Goal: Task Accomplishment & Management: Complete application form

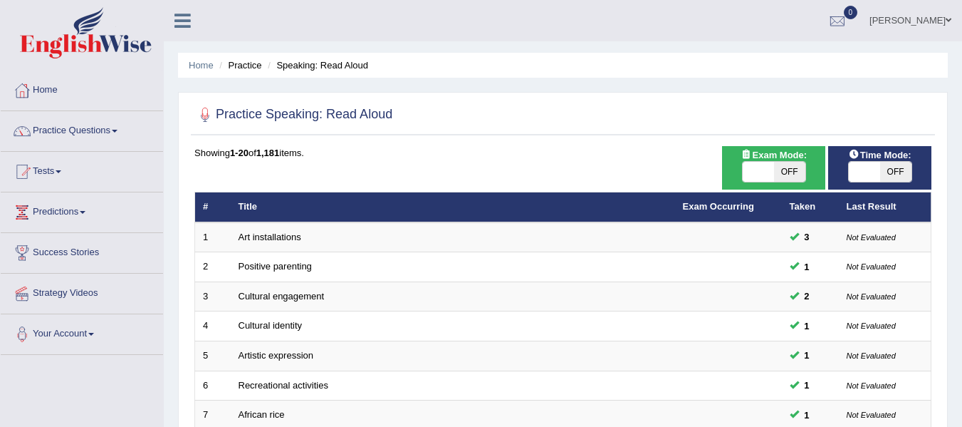
click at [790, 176] on span "OFF" at bounding box center [789, 172] width 31 height 20
checkbox input "true"
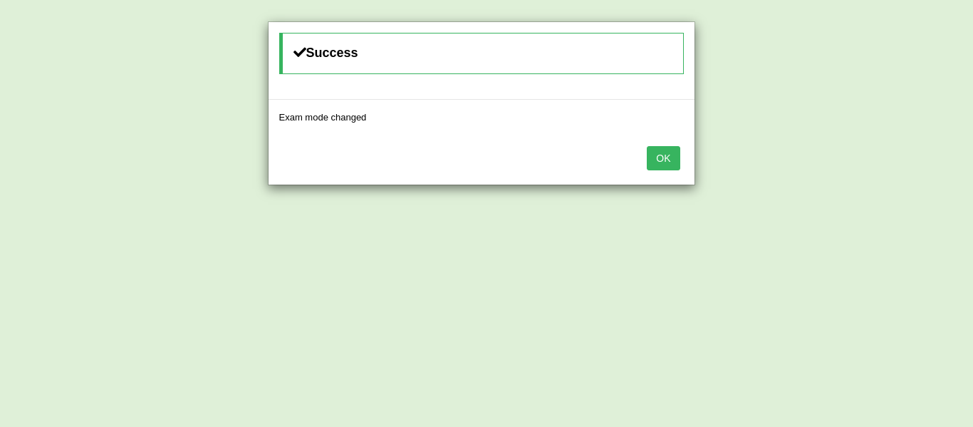
click at [645, 160] on div "OK" at bounding box center [482, 160] width 426 height 50
click at [671, 164] on button "OK" at bounding box center [663, 158] width 33 height 24
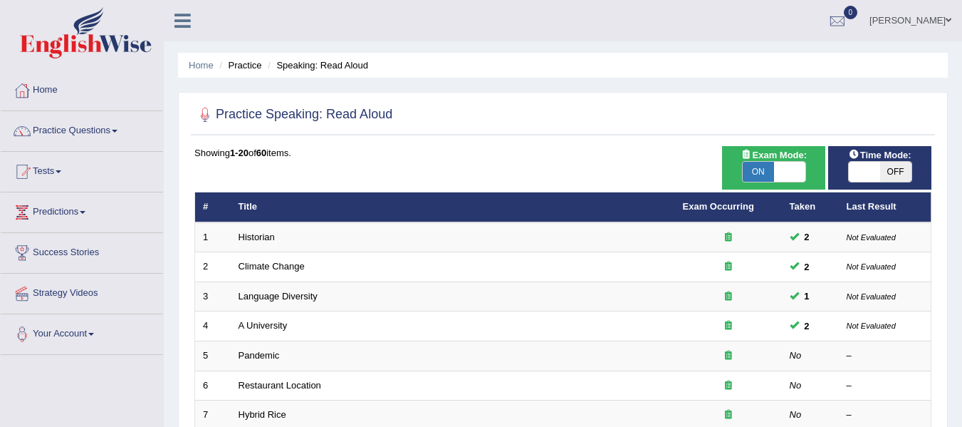
click at [900, 170] on span "OFF" at bounding box center [896, 172] width 31 height 20
checkbox input "true"
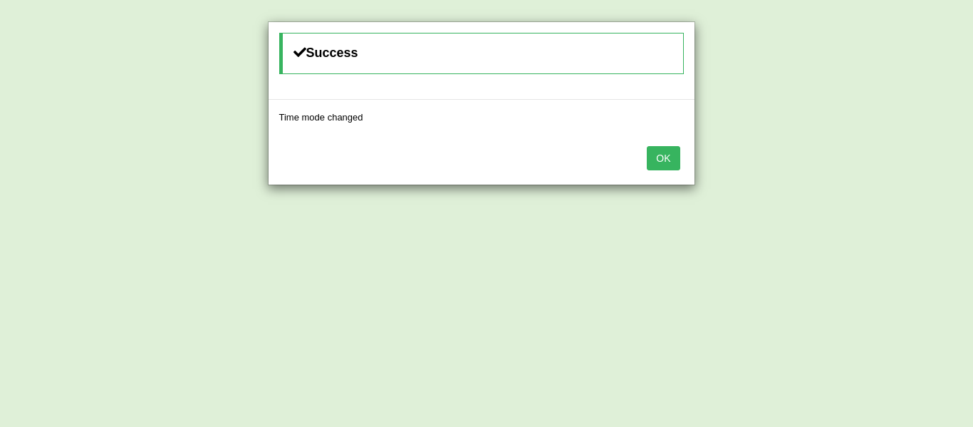
click at [670, 157] on button "OK" at bounding box center [663, 158] width 33 height 24
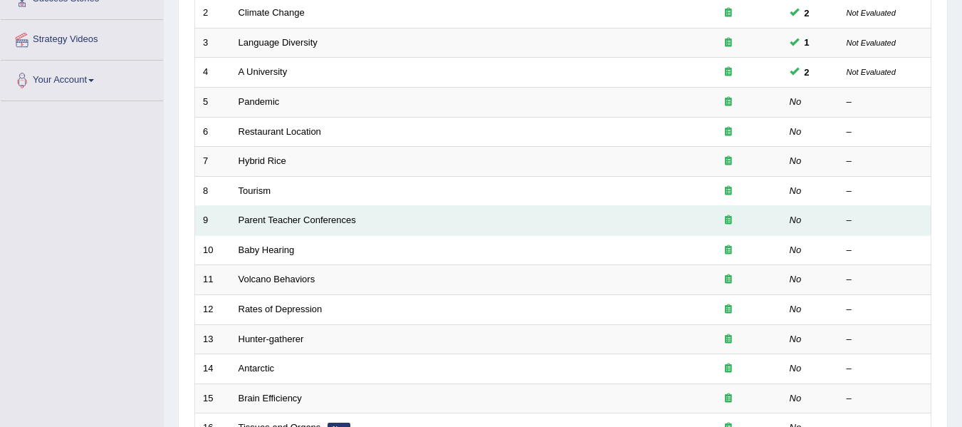
scroll to position [160, 0]
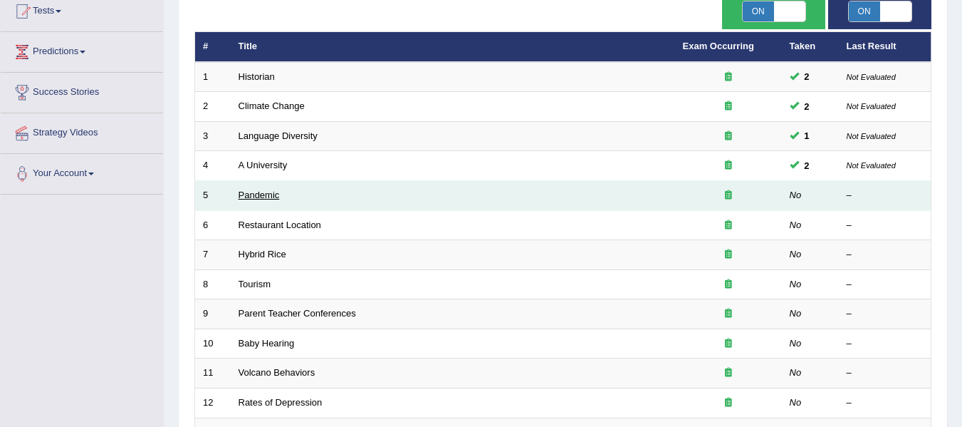
click at [265, 196] on link "Pandemic" at bounding box center [259, 194] width 41 height 11
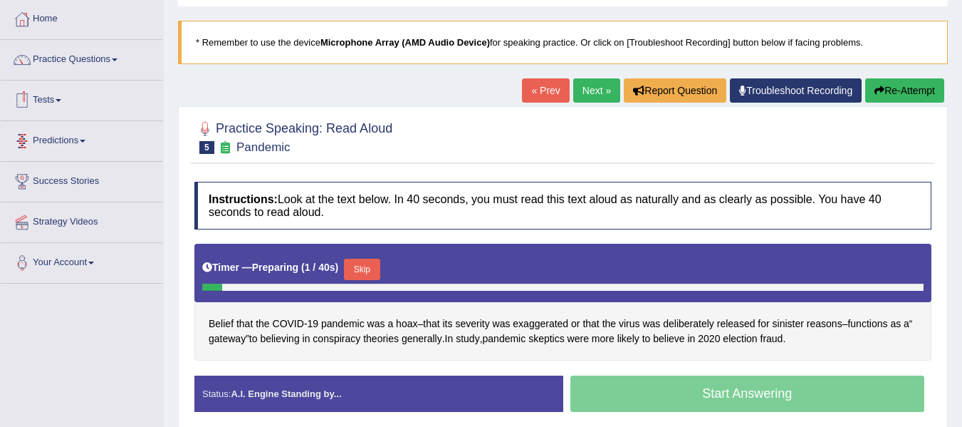
scroll to position [142, 0]
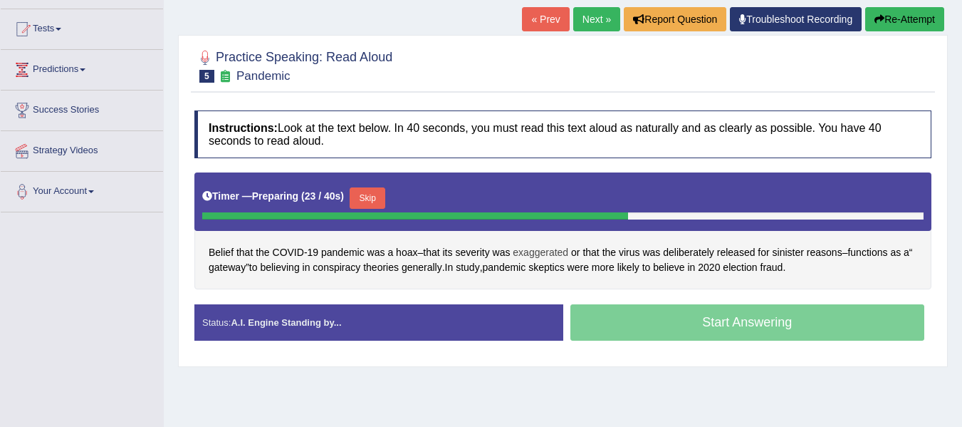
click at [539, 254] on span "exaggerated" at bounding box center [541, 252] width 56 height 15
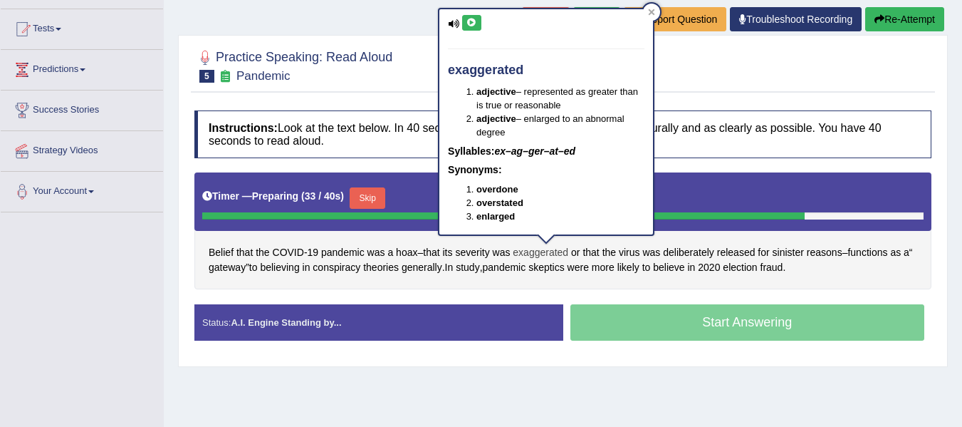
click at [554, 249] on span "exaggerated" at bounding box center [541, 252] width 56 height 15
click at [698, 252] on span "deliberately" at bounding box center [688, 252] width 51 height 15
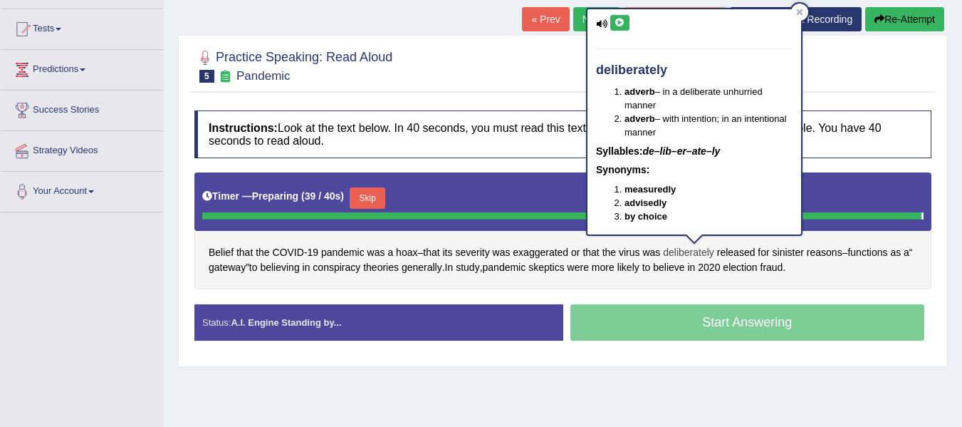
click at [698, 250] on span "deliberately" at bounding box center [688, 252] width 51 height 15
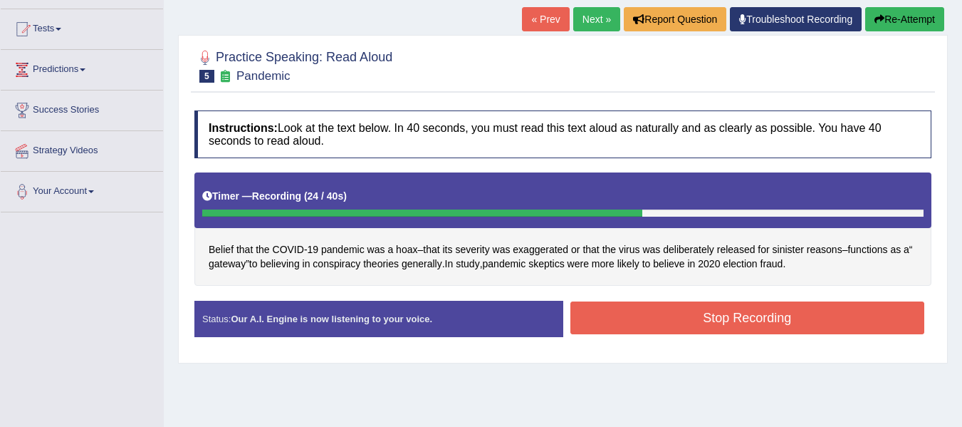
click at [662, 317] on button "Stop Recording" at bounding box center [748, 317] width 355 height 33
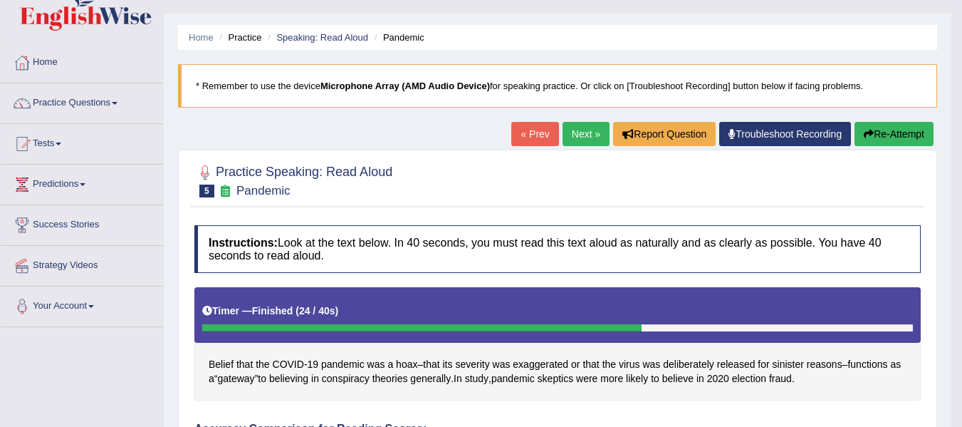
scroll to position [0, 0]
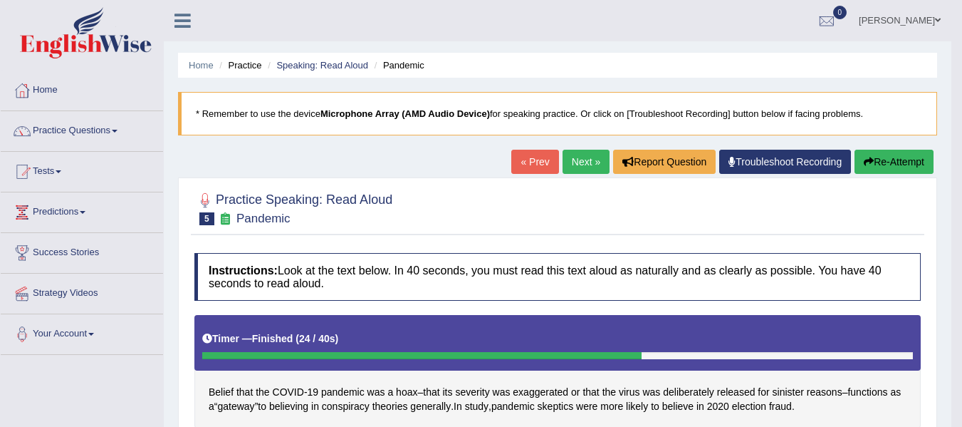
click at [866, 163] on icon "button" at bounding box center [869, 162] width 10 height 10
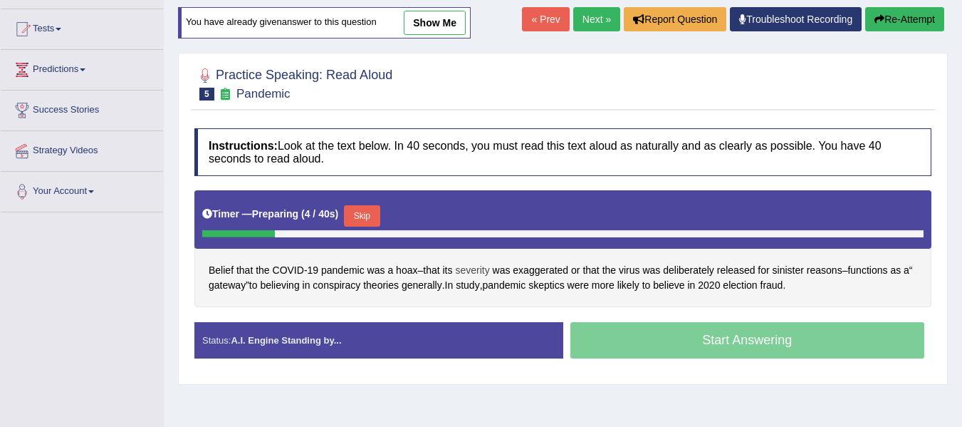
click at [478, 266] on span "severity" at bounding box center [472, 270] width 34 height 15
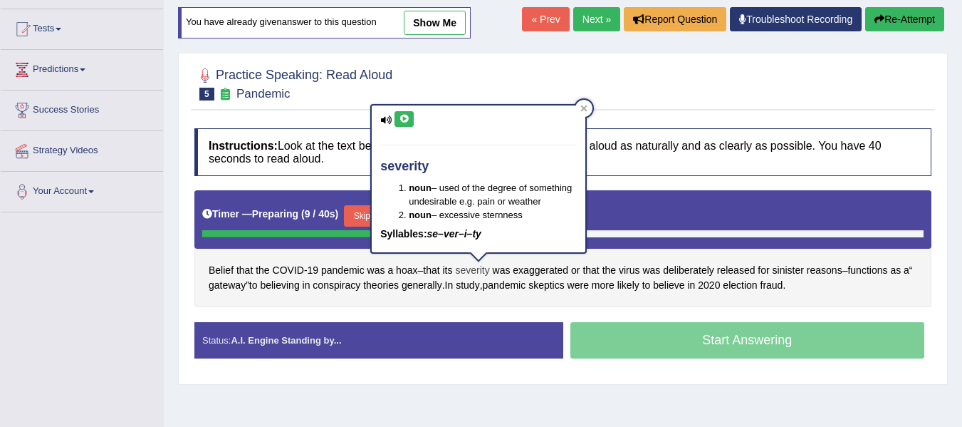
click at [478, 266] on span "severity" at bounding box center [472, 270] width 34 height 15
click at [276, 301] on div "Belief that the COVID - 19 pandemic was a hoax – that its severity was exaggera…" at bounding box center [562, 248] width 737 height 116
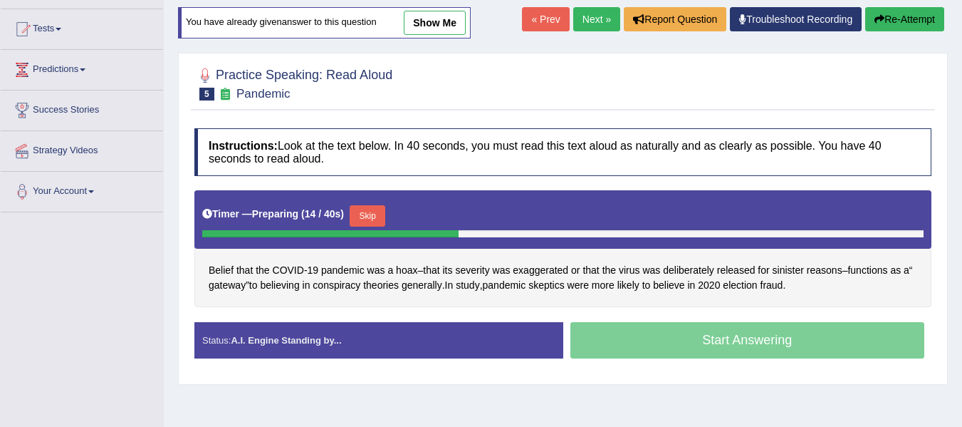
click at [372, 217] on button "Skip" at bounding box center [368, 215] width 36 height 21
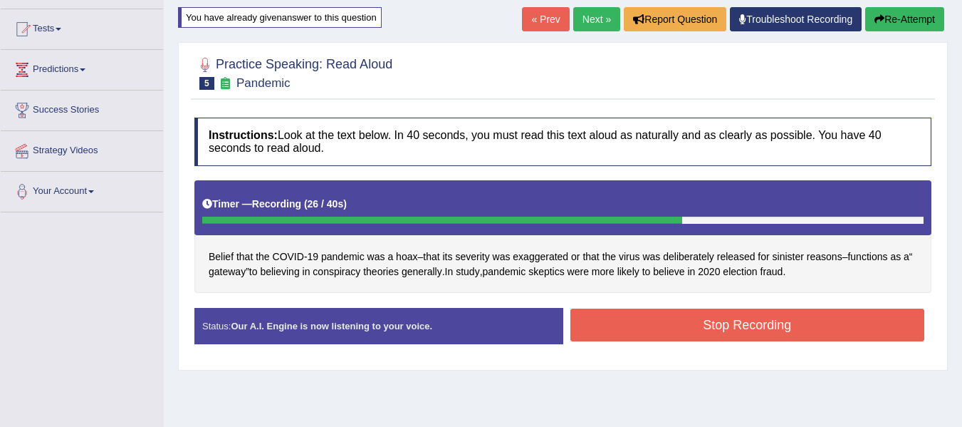
click at [616, 329] on button "Stop Recording" at bounding box center [748, 324] width 355 height 33
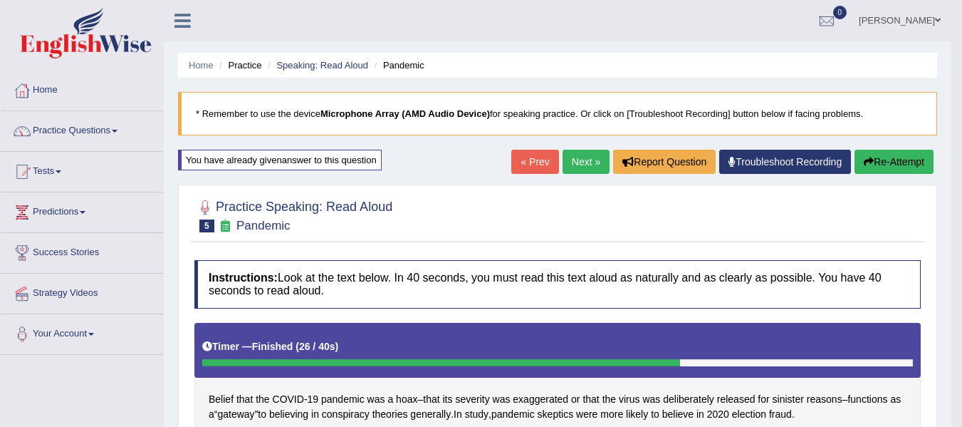
click at [584, 167] on link "Next »" at bounding box center [586, 162] width 47 height 24
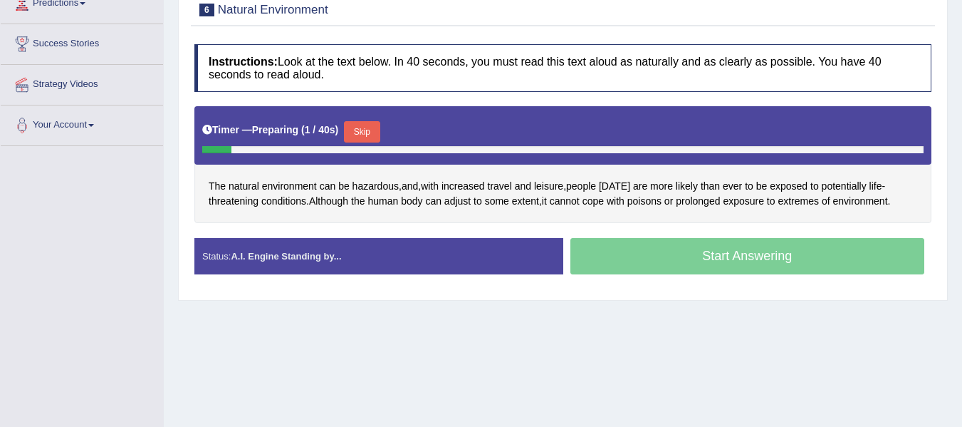
scroll to position [214, 0]
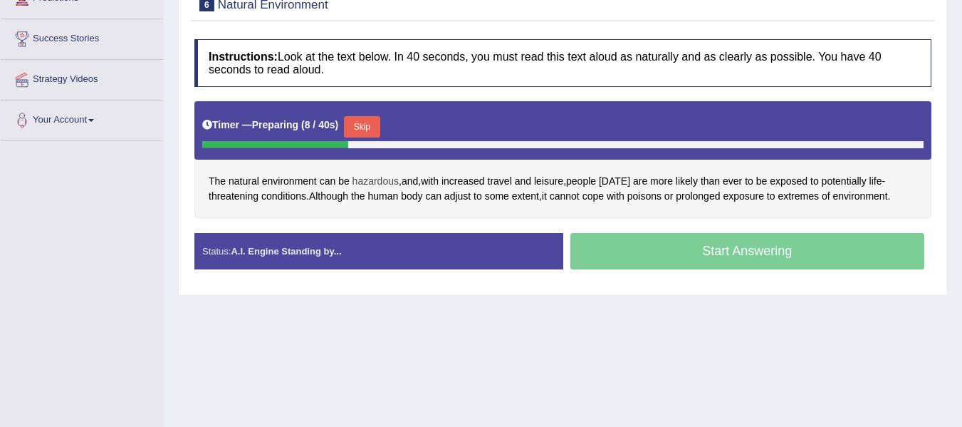
click at [383, 182] on span "hazardous" at bounding box center [376, 181] width 46 height 15
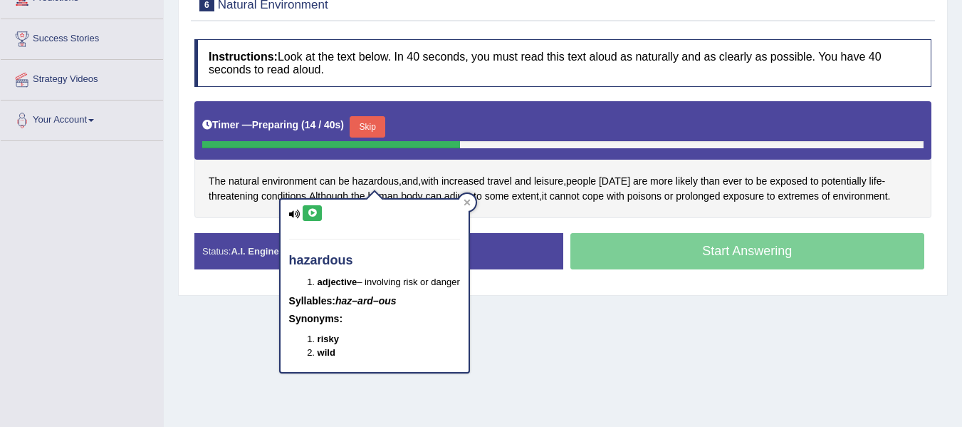
click at [534, 218] on div "Instructions: Look at the text below. In 40 seconds, you must read this text al…" at bounding box center [563, 159] width 744 height 255
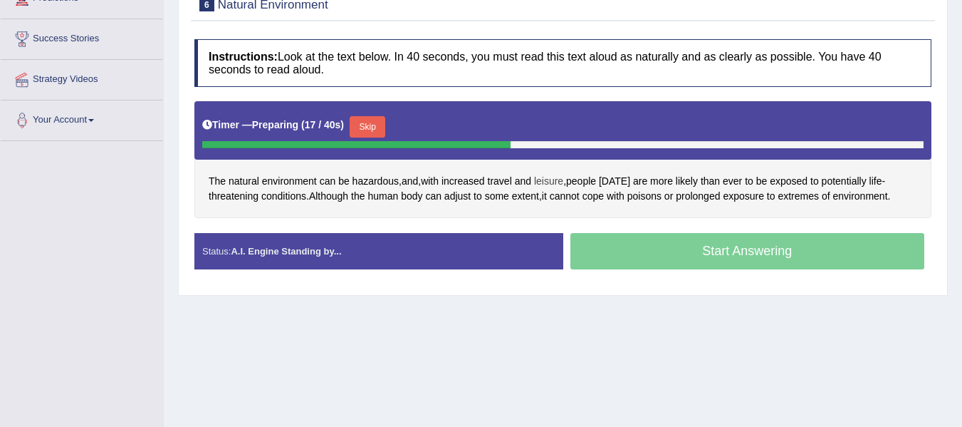
click at [550, 185] on span "leisure" at bounding box center [548, 181] width 29 height 15
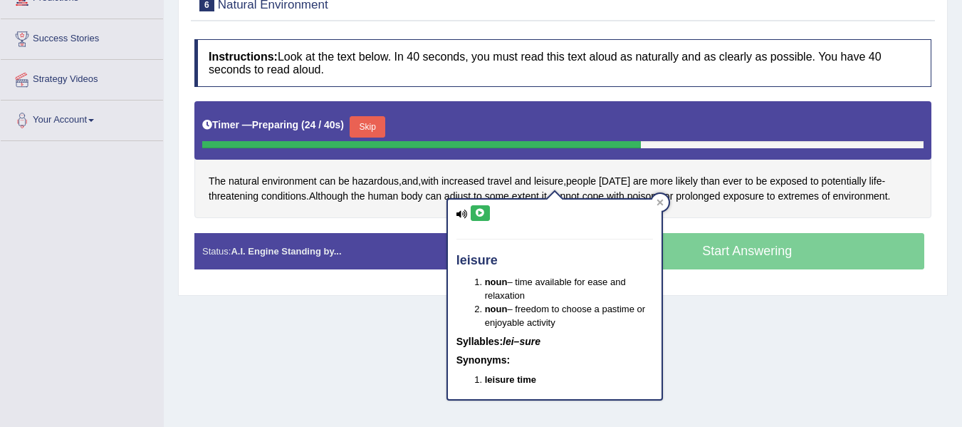
click at [715, 223] on div "Instructions: Look at the text below. In 40 seconds, you must read this text al…" at bounding box center [563, 159] width 744 height 255
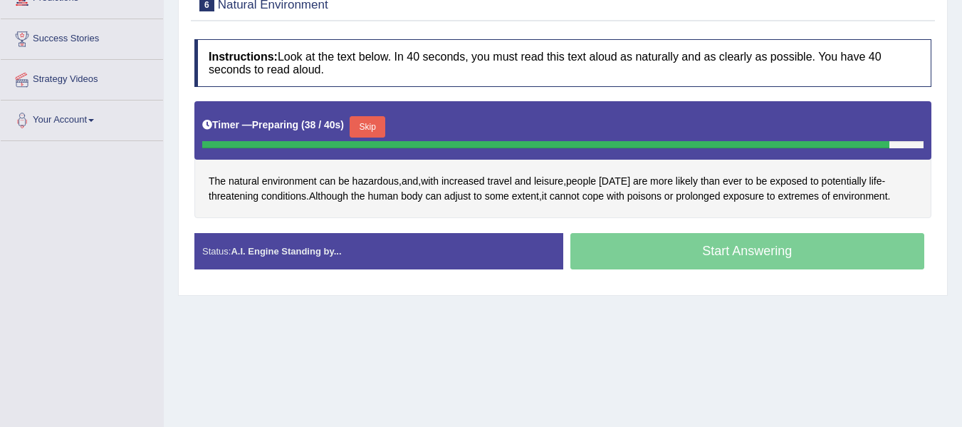
click at [385, 118] on button "Skip" at bounding box center [368, 126] width 36 height 21
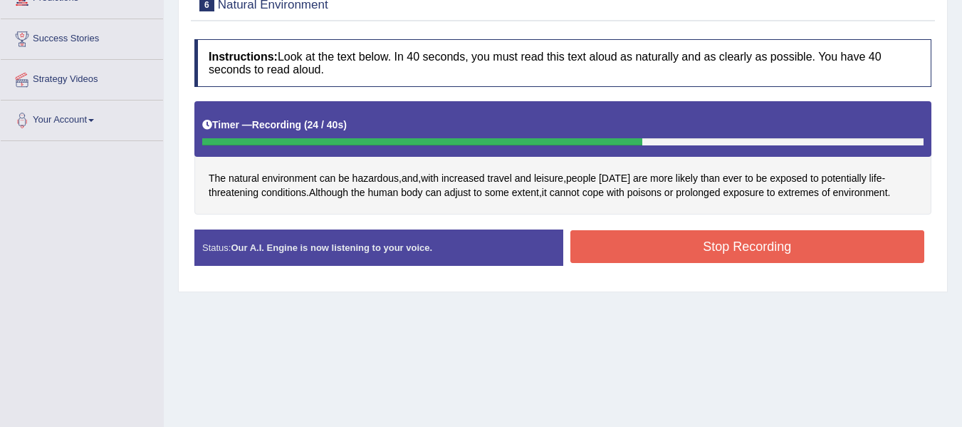
click at [767, 256] on button "Stop Recording" at bounding box center [748, 246] width 355 height 33
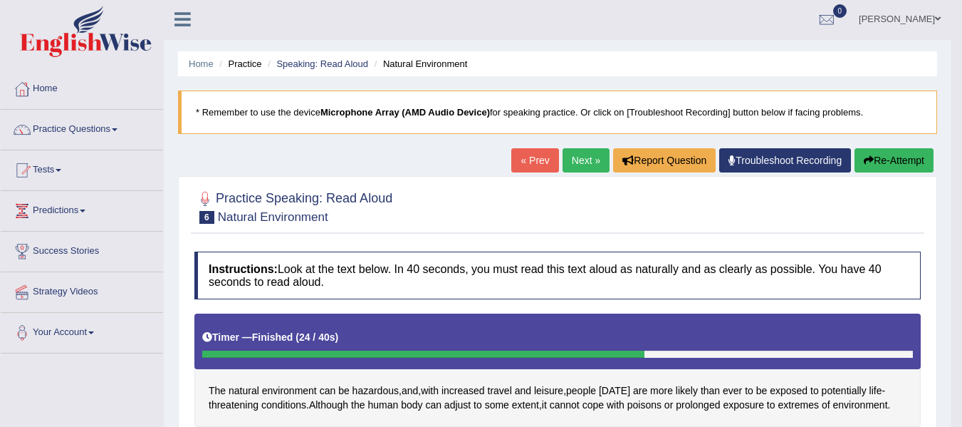
scroll to position [0, 0]
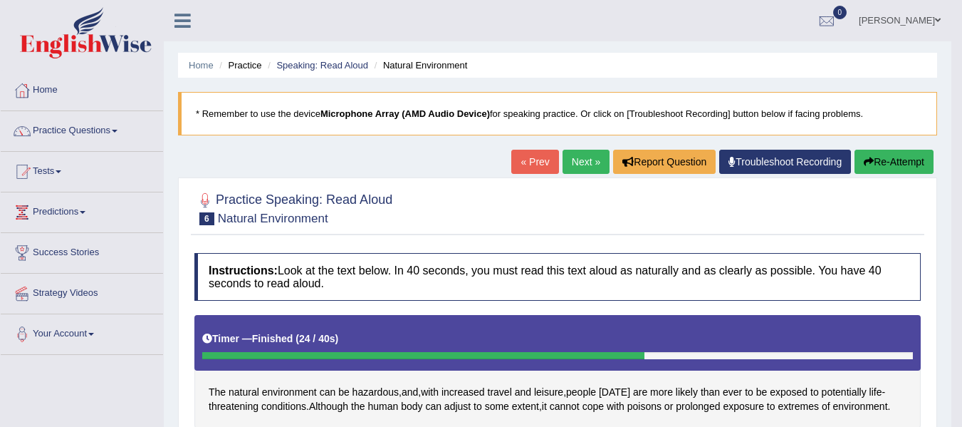
click at [590, 165] on link "Next »" at bounding box center [586, 162] width 47 height 24
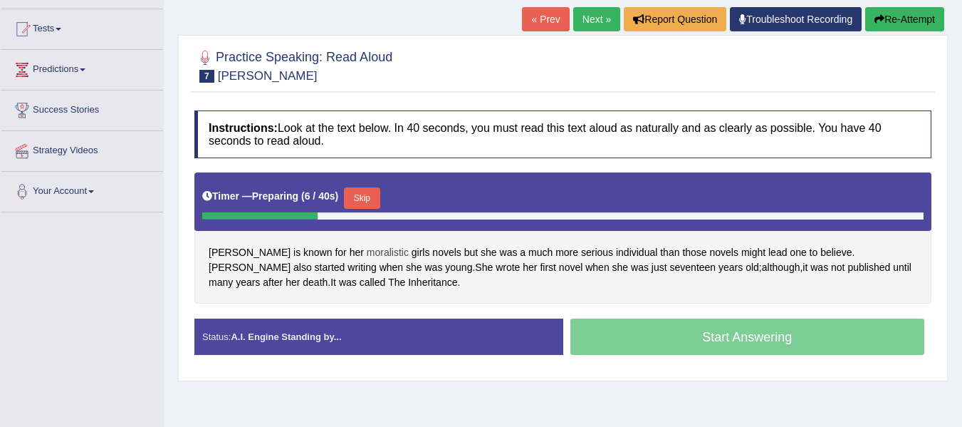
click at [367, 256] on span "moralistic" at bounding box center [388, 252] width 42 height 15
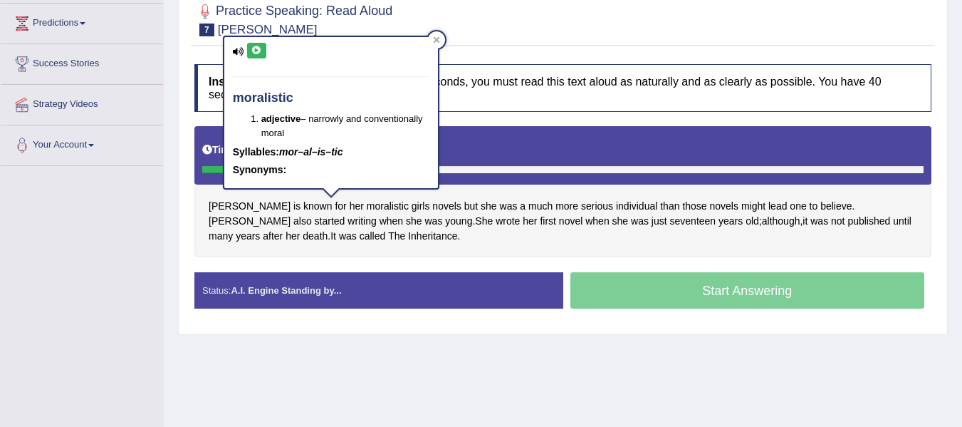
scroll to position [214, 0]
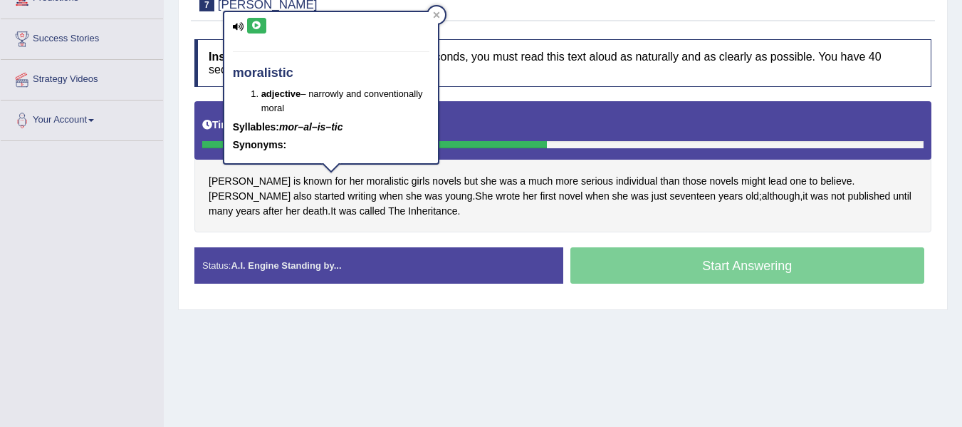
click at [362, 224] on div "[PERSON_NAME] is known for her moralistic girls novels but she was a much more …" at bounding box center [562, 166] width 737 height 131
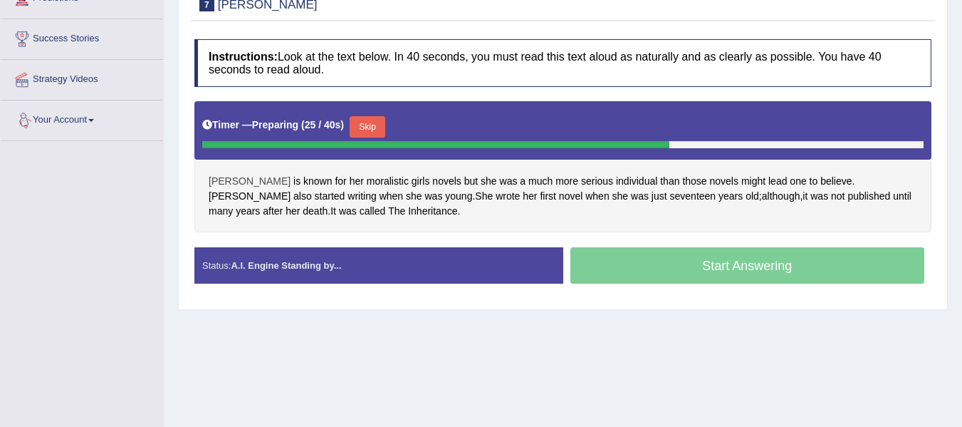
click at [217, 181] on span "[PERSON_NAME]" at bounding box center [250, 181] width 82 height 15
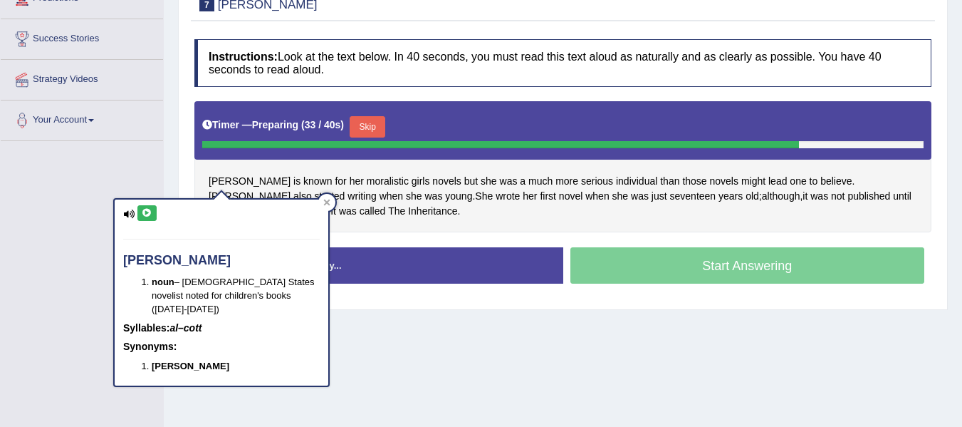
click at [395, 230] on div "[PERSON_NAME] is known for her moralistic girls novels but she was a much more …" at bounding box center [562, 166] width 737 height 131
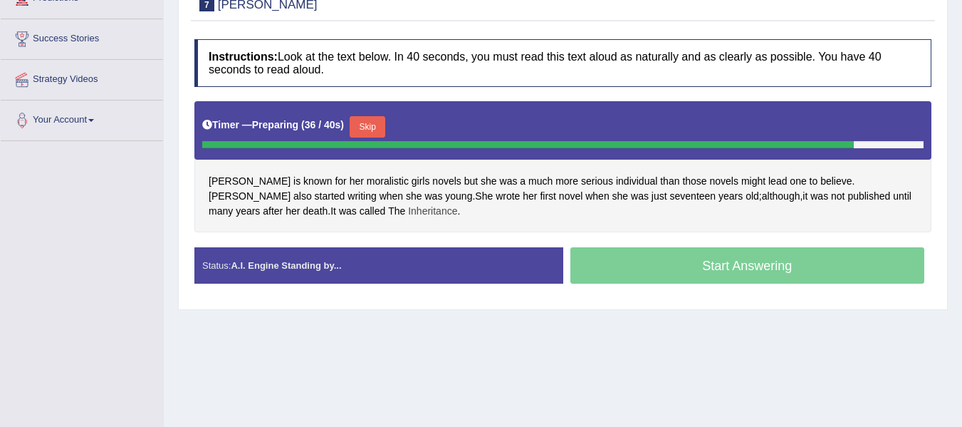
click at [408, 211] on span "Inheritance" at bounding box center [432, 211] width 49 height 15
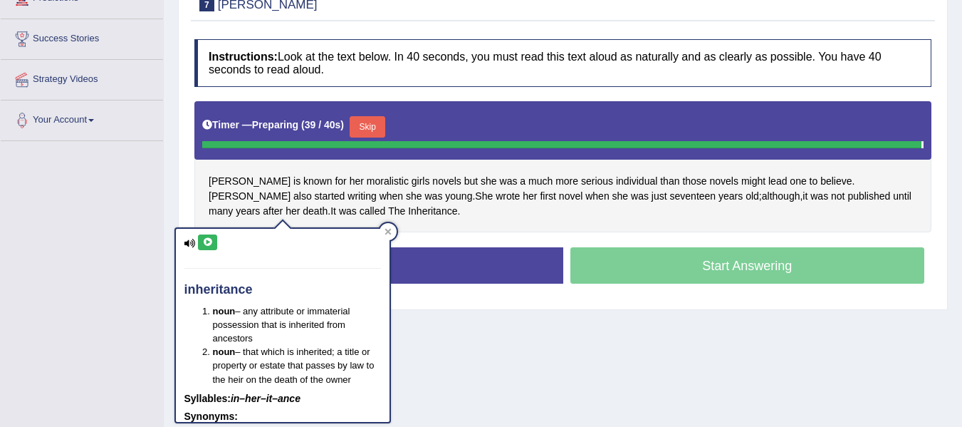
click at [416, 209] on div "Alcott is known for her moralistic girls novels but she was a much more serious…" at bounding box center [562, 166] width 737 height 131
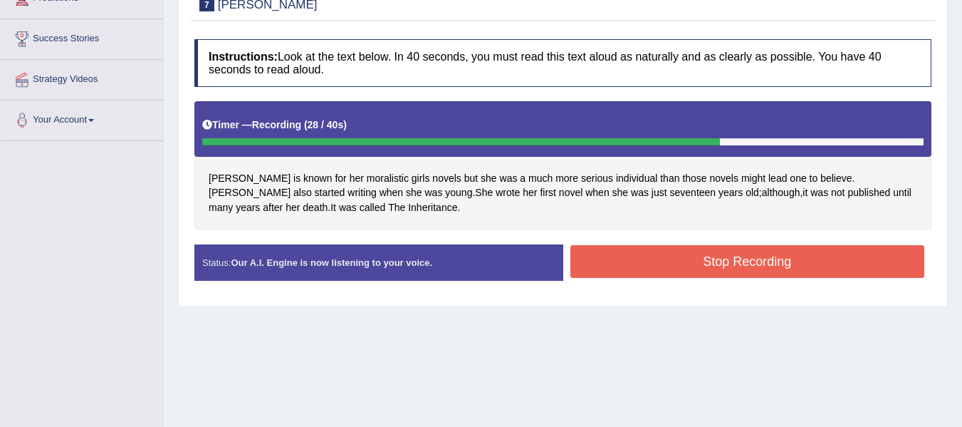
click at [714, 266] on button "Stop Recording" at bounding box center [748, 261] width 355 height 33
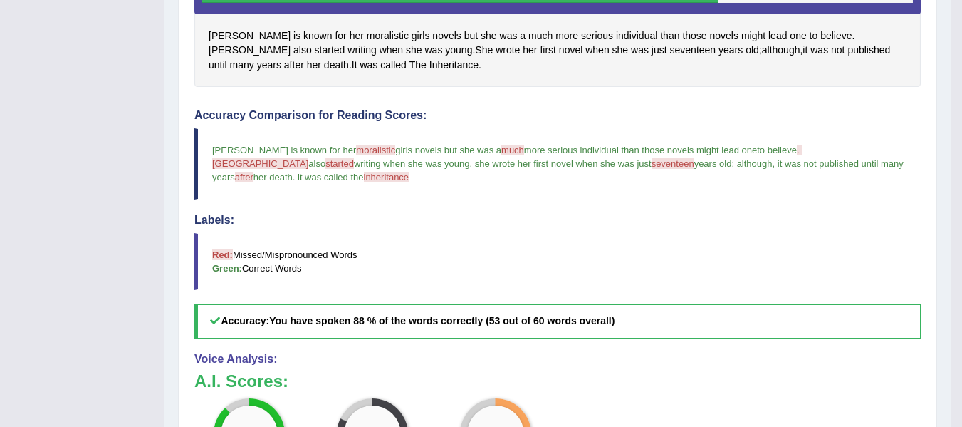
scroll to position [142, 0]
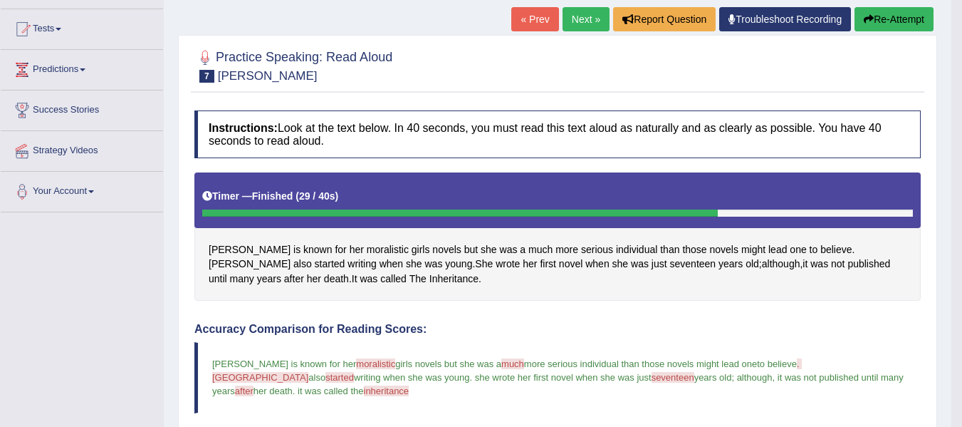
click at [584, 6] on div "Home Practice Speaking: Read Aloud Alcott * Remember to use the device Micropho…" at bounding box center [558, 347] width 788 height 979
click at [585, 13] on link "Next »" at bounding box center [586, 19] width 47 height 24
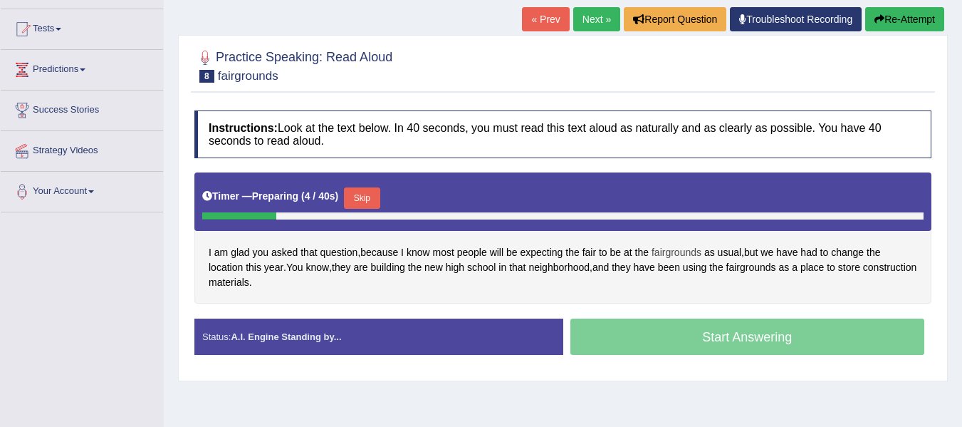
click at [672, 251] on span "fairgrounds" at bounding box center [677, 252] width 50 height 15
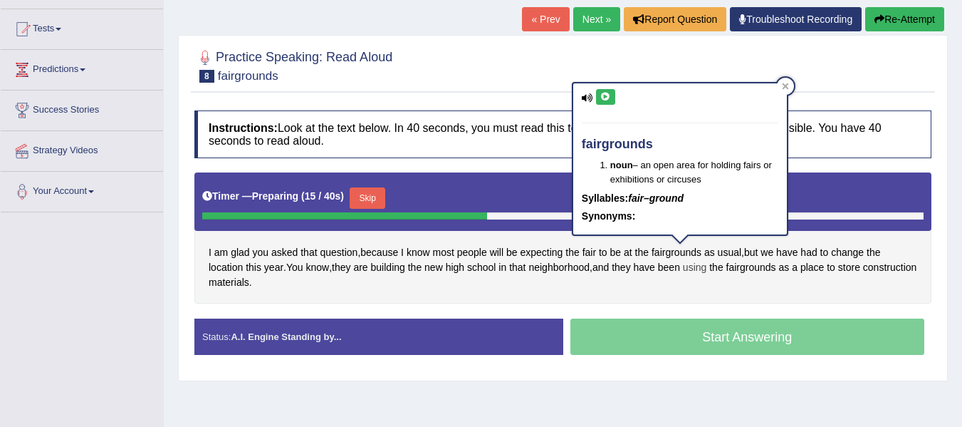
click at [697, 266] on span "using" at bounding box center [695, 267] width 24 height 15
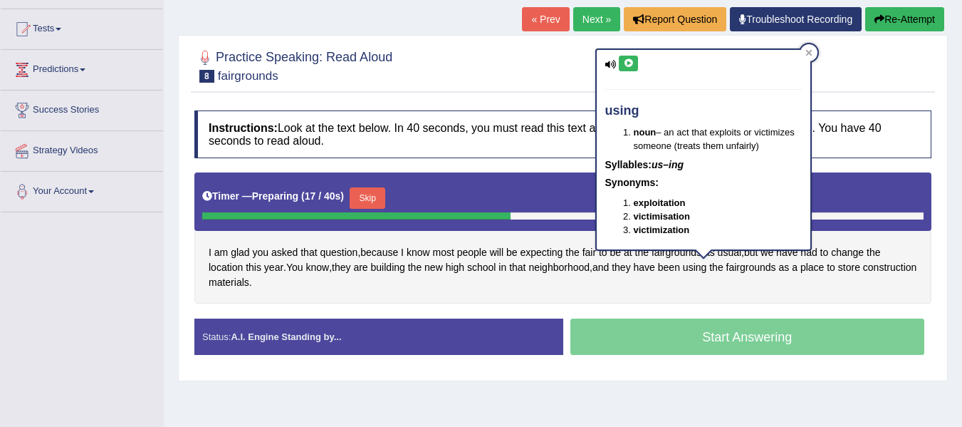
click at [694, 282] on div "I am glad you asked that question , because I know most people will be expectin…" at bounding box center [562, 237] width 737 height 131
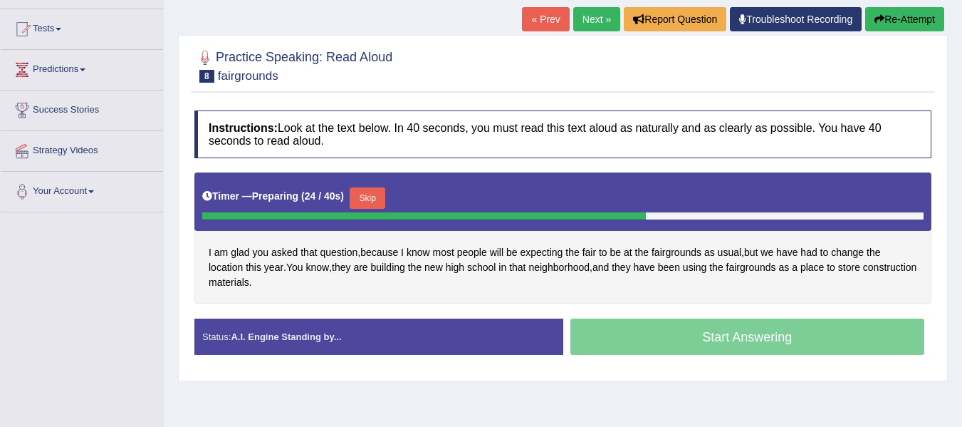
click at [383, 195] on button "Skip" at bounding box center [368, 197] width 36 height 21
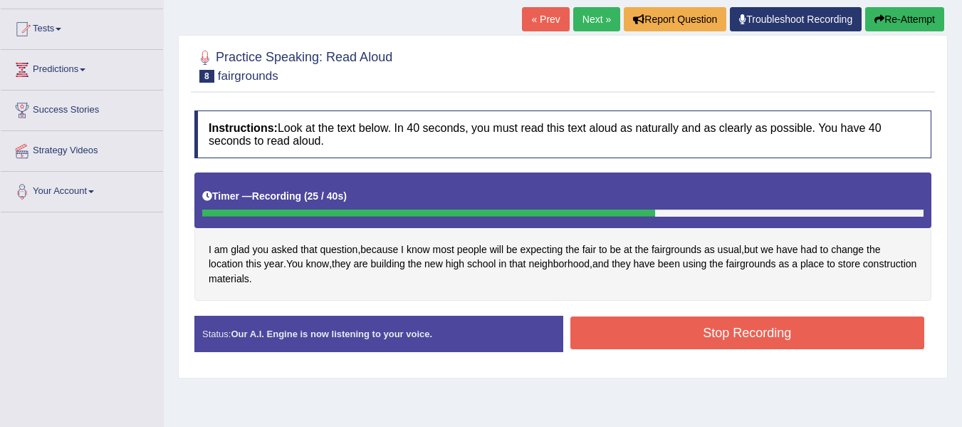
click at [636, 336] on button "Stop Recording" at bounding box center [748, 332] width 355 height 33
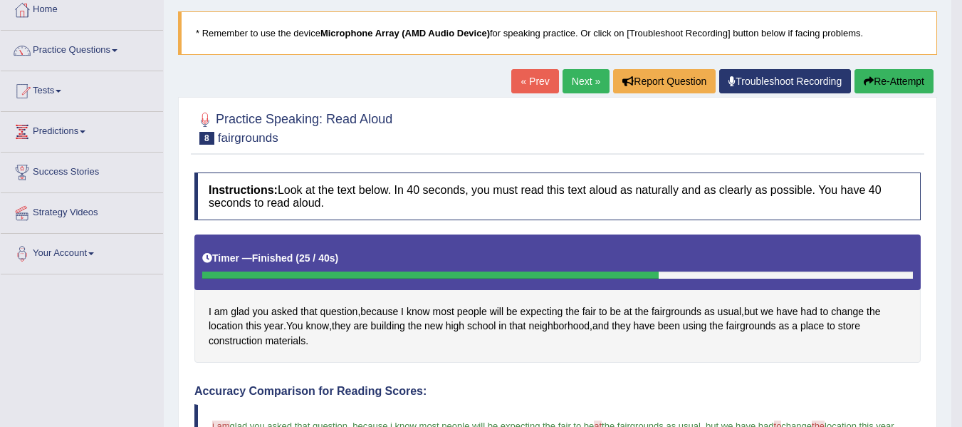
scroll to position [71, 0]
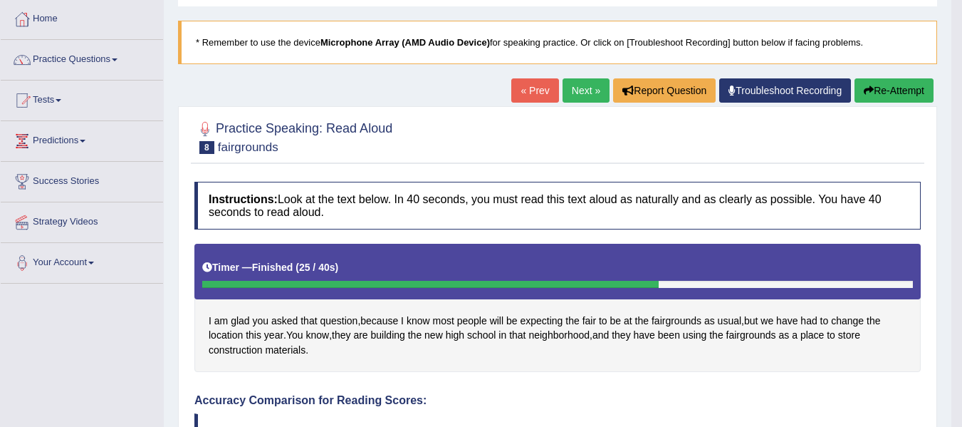
click at [891, 87] on button "Re-Attempt" at bounding box center [894, 90] width 79 height 24
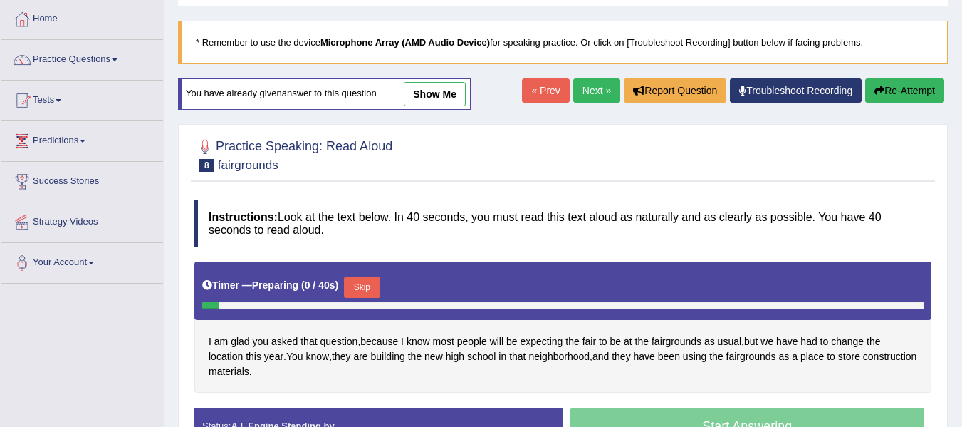
scroll to position [142, 0]
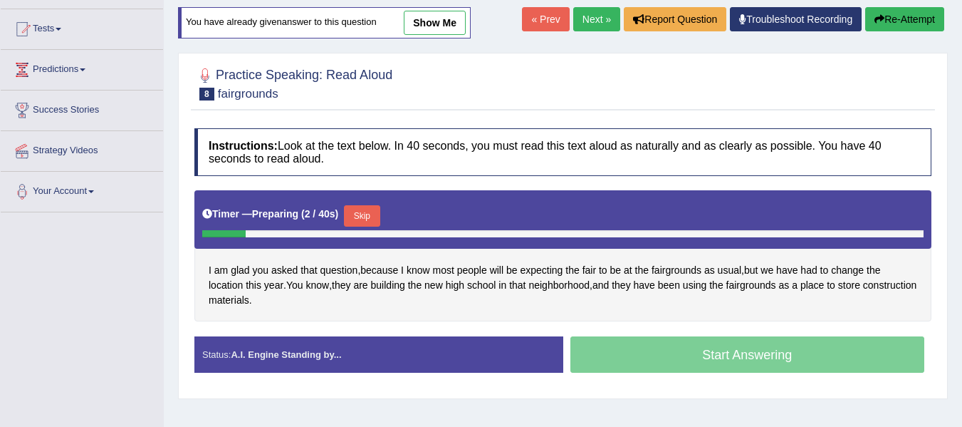
click at [365, 219] on button "Skip" at bounding box center [362, 215] width 36 height 21
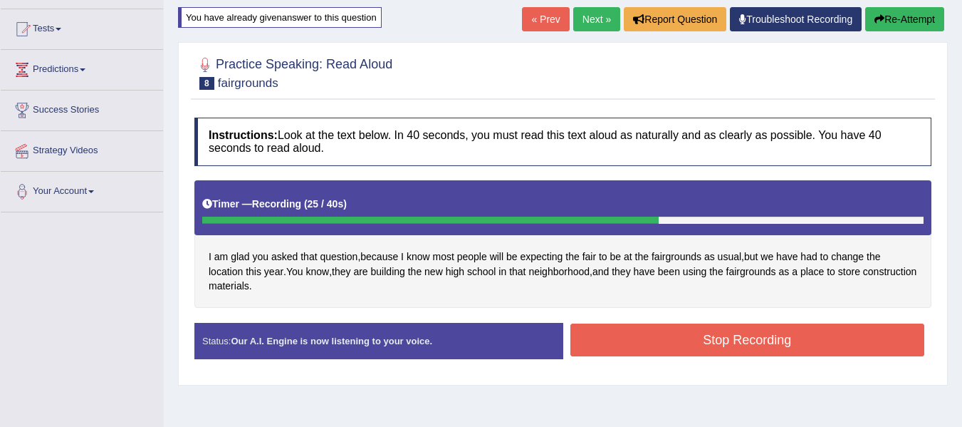
click at [806, 337] on button "Stop Recording" at bounding box center [748, 339] width 355 height 33
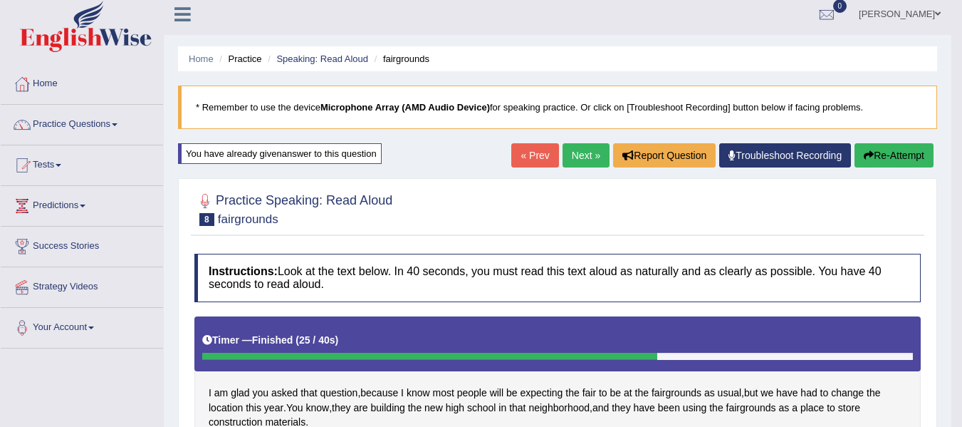
scroll to position [0, 0]
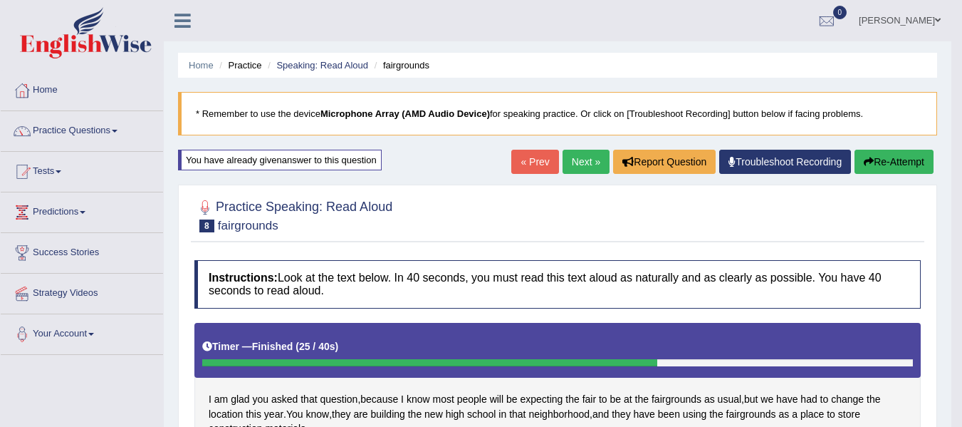
click at [568, 165] on link "Next »" at bounding box center [586, 162] width 47 height 24
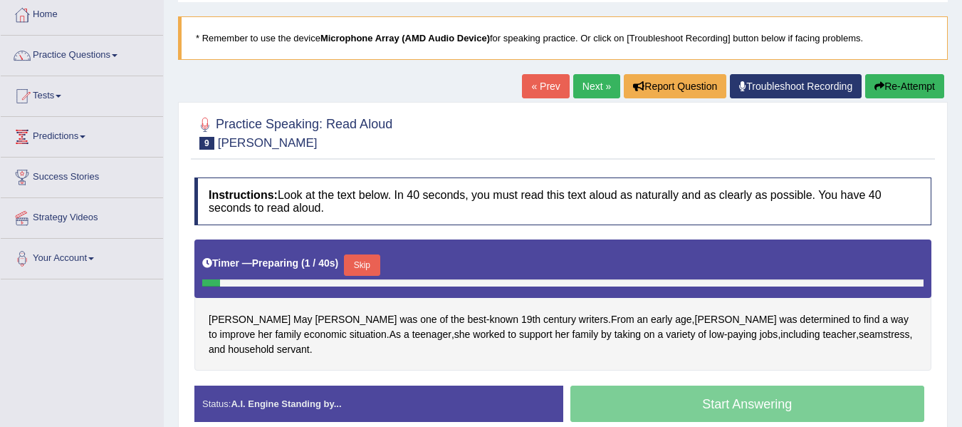
scroll to position [142, 0]
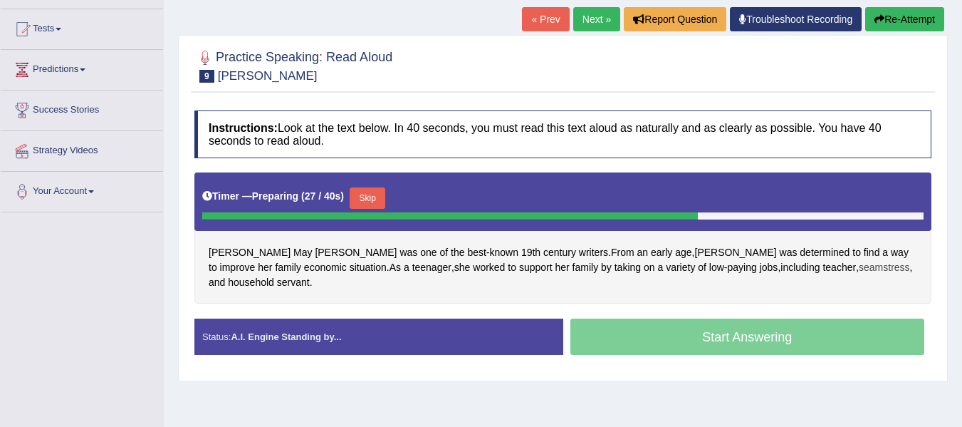
click at [859, 271] on span "seamstress" at bounding box center [884, 267] width 51 height 15
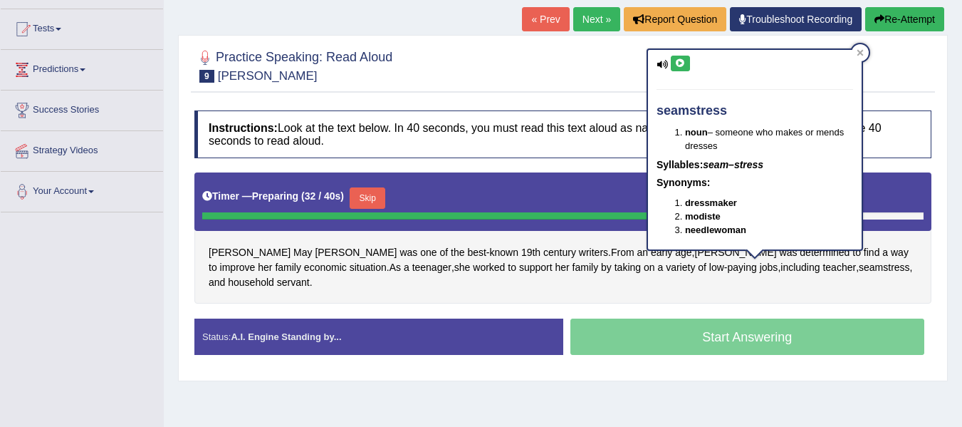
click at [767, 288] on div "Louisa May Alcott was one of the best - known 19th century writers . From an ea…" at bounding box center [562, 237] width 737 height 131
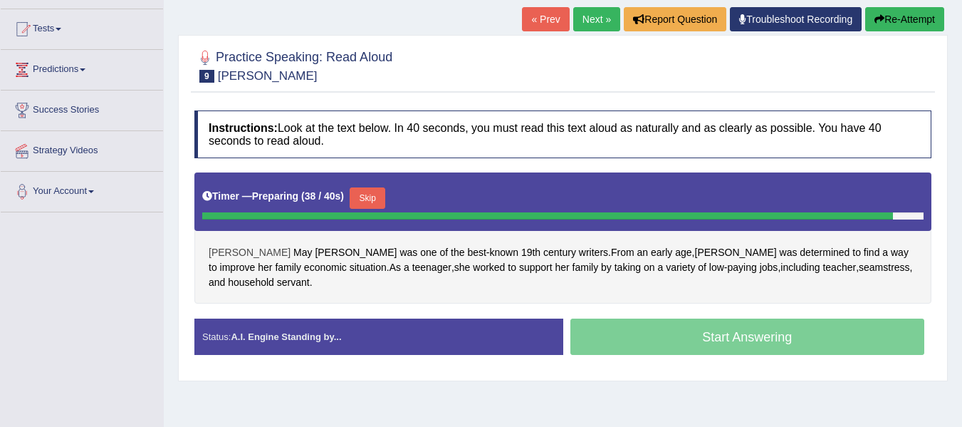
click at [226, 252] on span "Louisa" at bounding box center [250, 252] width 82 height 15
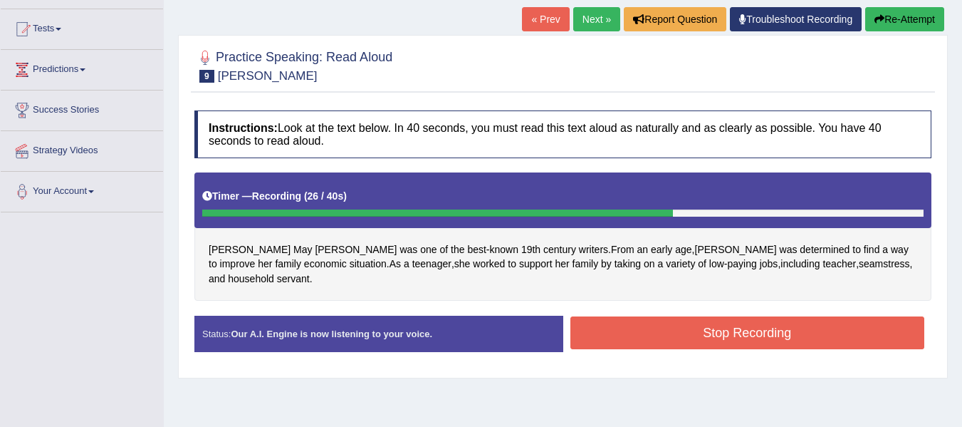
click at [788, 333] on button "Stop Recording" at bounding box center [748, 332] width 355 height 33
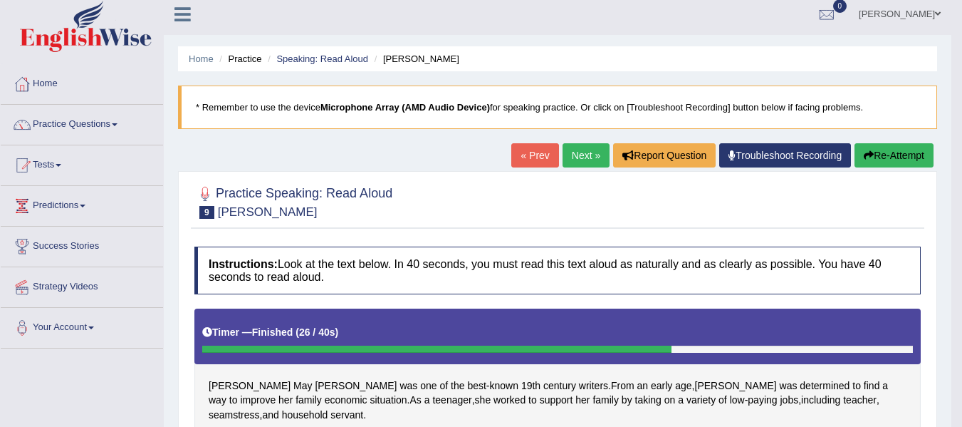
scroll to position [0, 0]
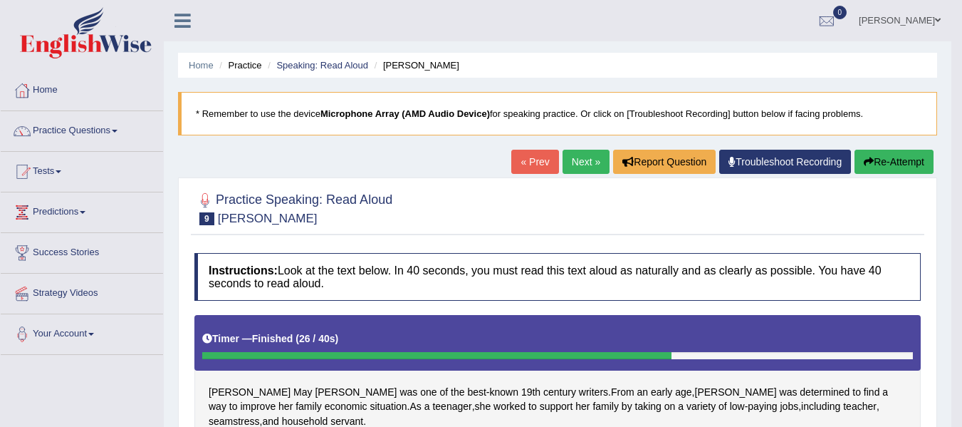
click at [585, 165] on link "Next »" at bounding box center [586, 162] width 47 height 24
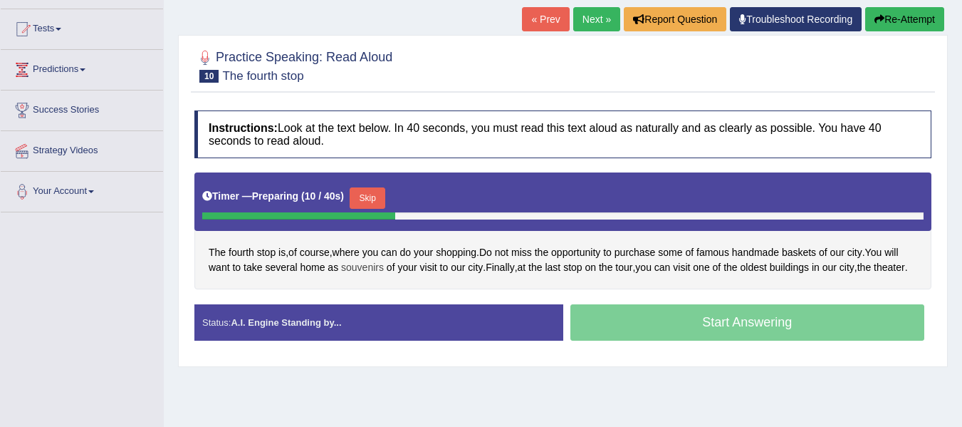
click at [360, 264] on span "souvenirs" at bounding box center [362, 267] width 43 height 15
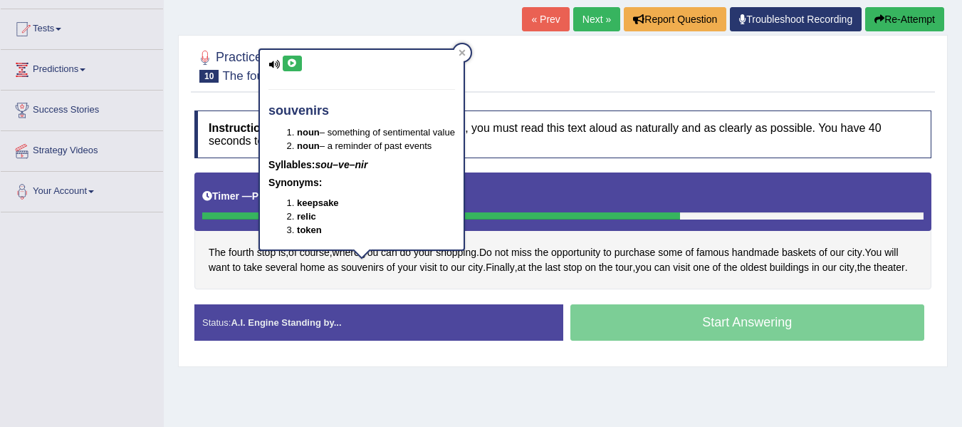
click at [350, 278] on div "The fourth stop is , of course , where you can do your shopping . Do not miss t…" at bounding box center [562, 230] width 737 height 116
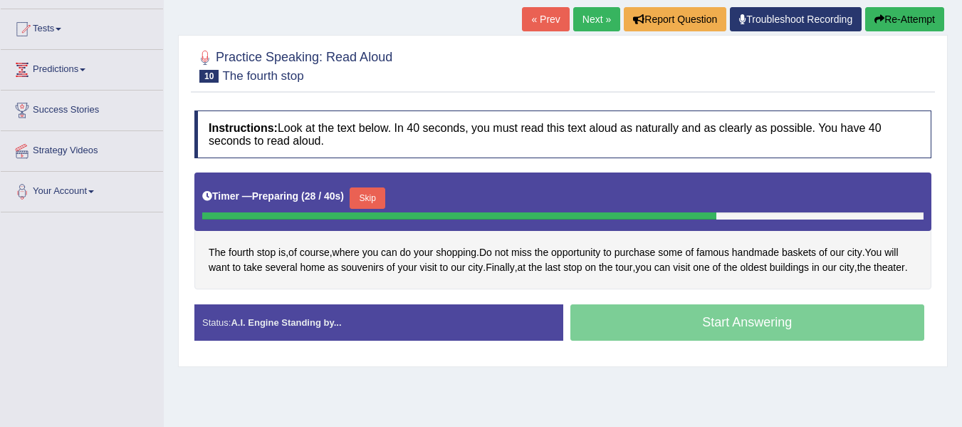
click at [363, 189] on button "Skip" at bounding box center [368, 197] width 36 height 21
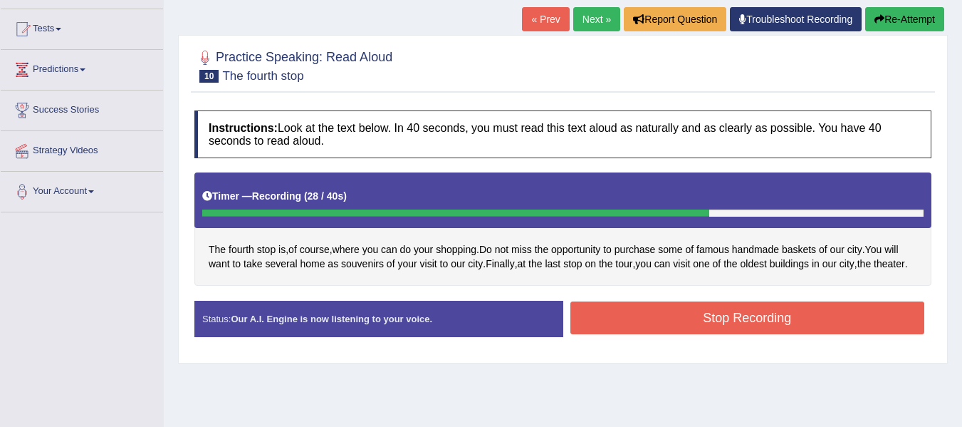
click at [718, 327] on button "Stop Recording" at bounding box center [748, 317] width 355 height 33
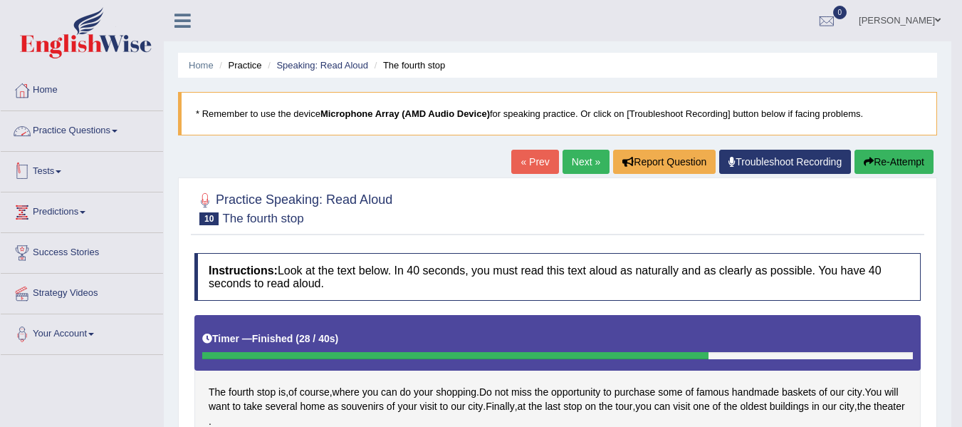
click at [105, 127] on link "Practice Questions" at bounding box center [82, 129] width 162 height 36
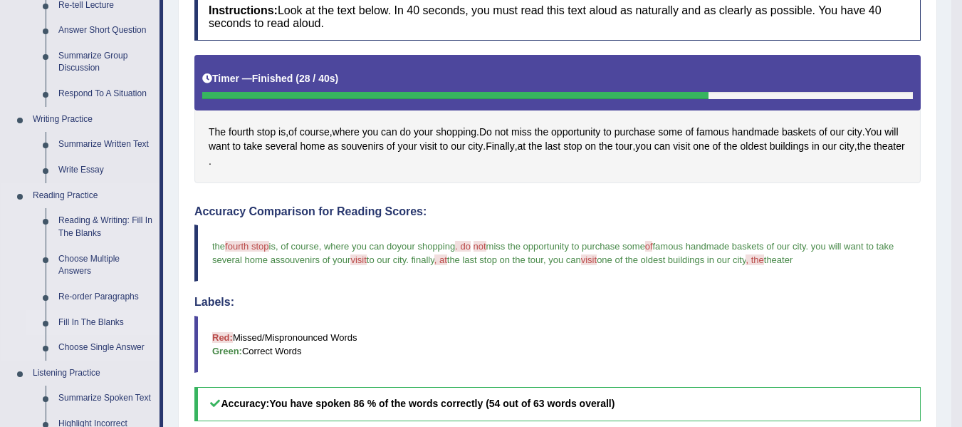
scroll to position [285, 0]
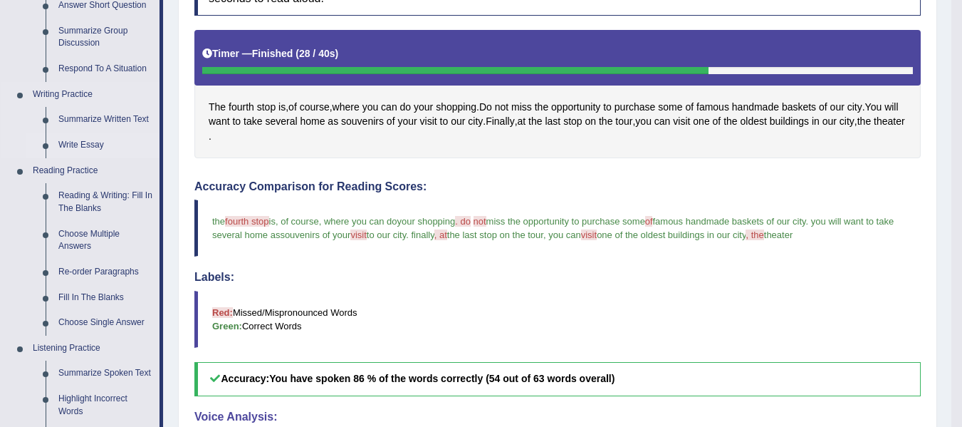
click at [80, 148] on link "Write Essay" at bounding box center [106, 146] width 108 height 26
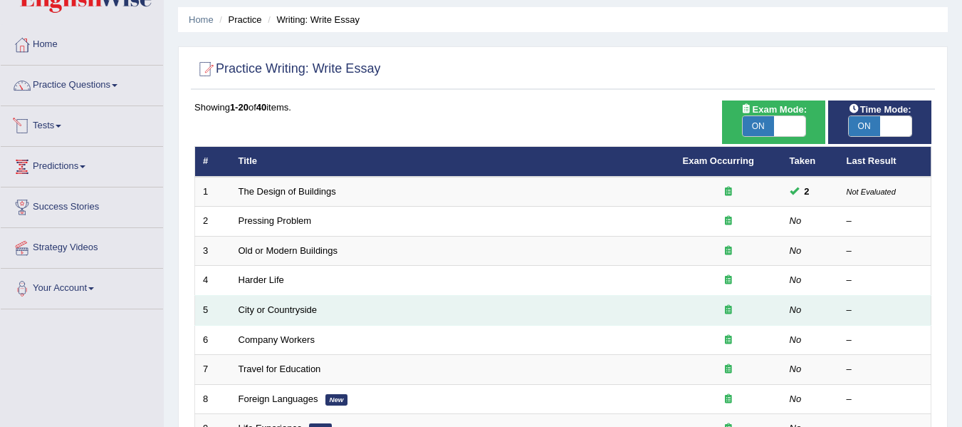
scroll to position [71, 0]
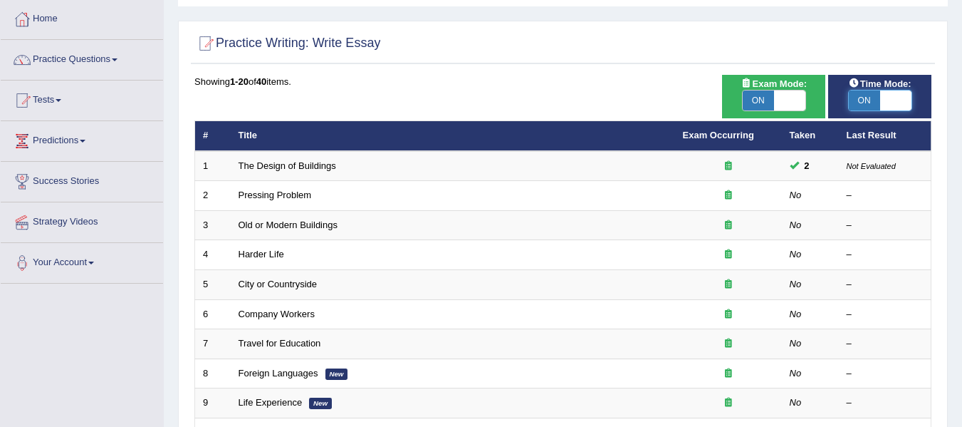
click at [898, 100] on span at bounding box center [896, 100] width 31 height 20
checkbox input "false"
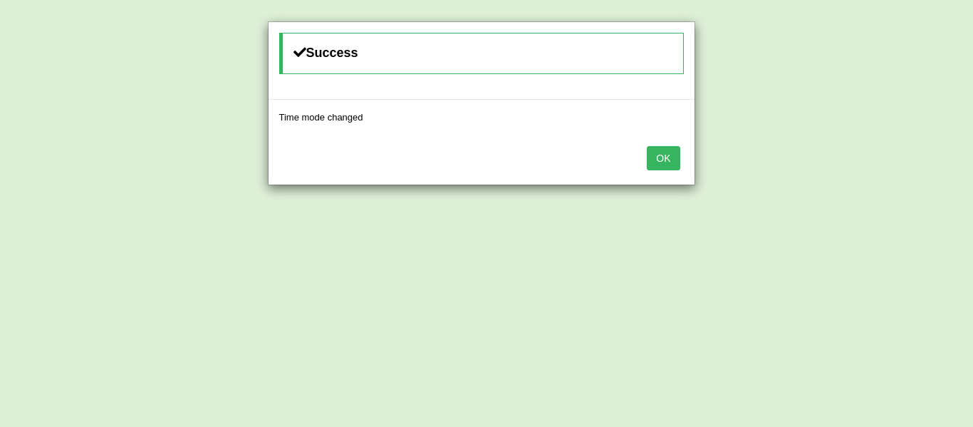
click at [653, 153] on button "OK" at bounding box center [663, 158] width 33 height 24
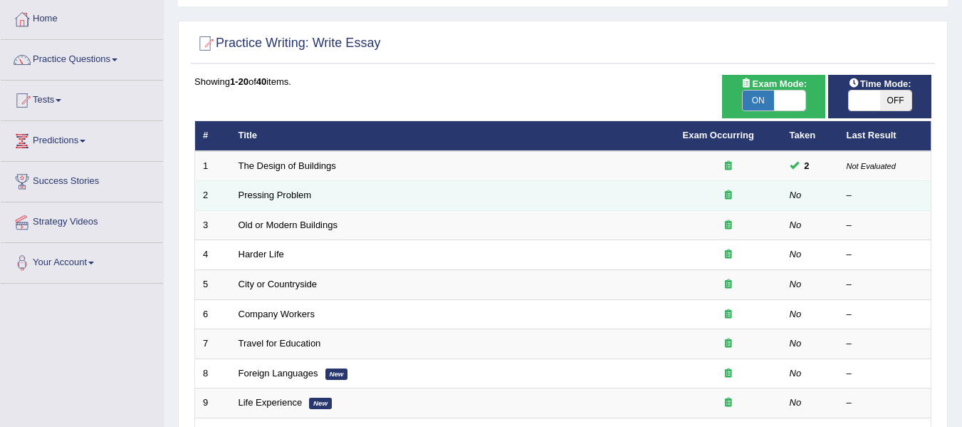
click at [293, 202] on td "Pressing Problem" at bounding box center [453, 196] width 445 height 30
click at [298, 196] on link "Pressing Problem" at bounding box center [275, 194] width 73 height 11
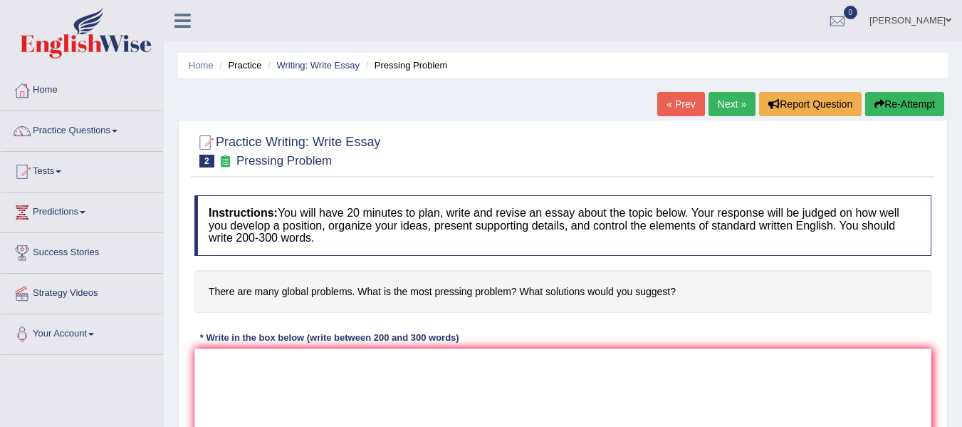
drag, startPoint x: 206, startPoint y: 290, endPoint x: 670, endPoint y: 289, distance: 463.8
click at [670, 289] on h4 "There are many global problems. What is the most pressing problem? What solutio…" at bounding box center [562, 291] width 737 height 43
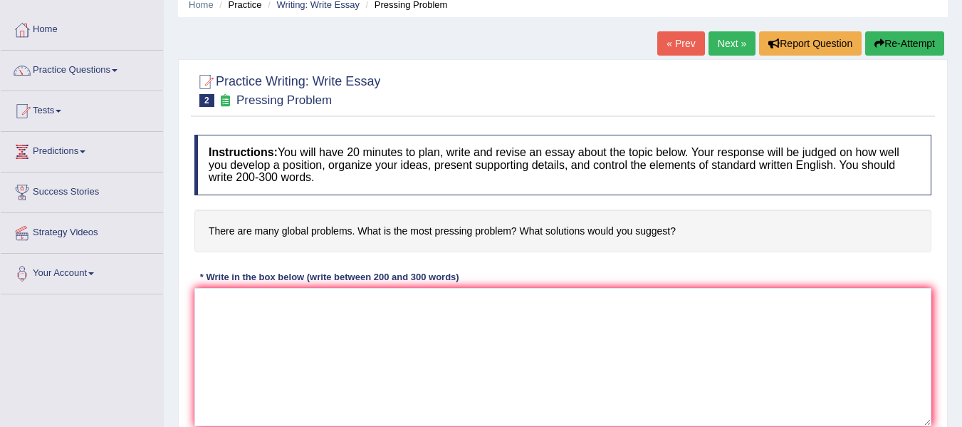
scroll to position [142, 0]
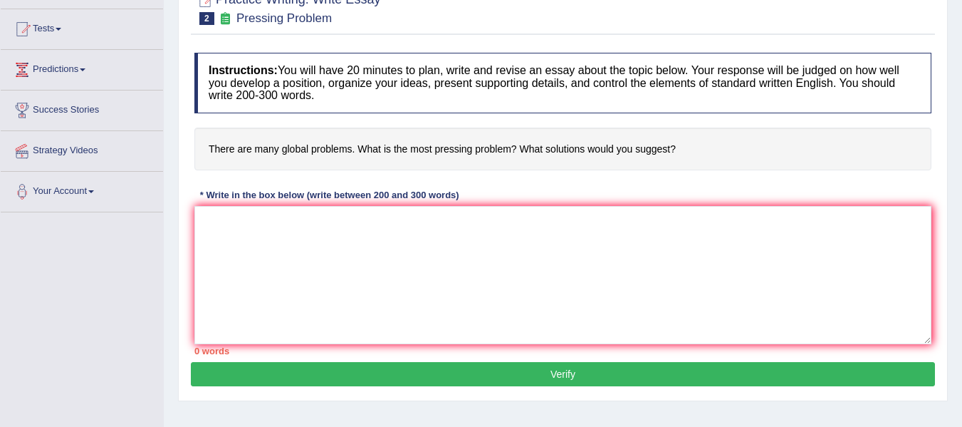
drag, startPoint x: 209, startPoint y: 148, endPoint x: 648, endPoint y: 146, distance: 438.1
click at [648, 146] on h4 "There are many global problems. What is the most pressing problem? What solutio…" at bounding box center [562, 149] width 737 height 43
click at [227, 244] on textarea at bounding box center [562, 275] width 737 height 138
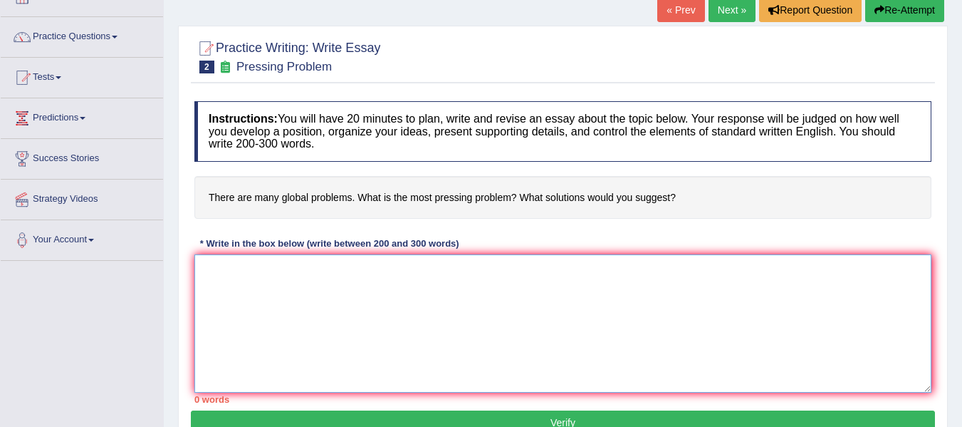
scroll to position [71, 0]
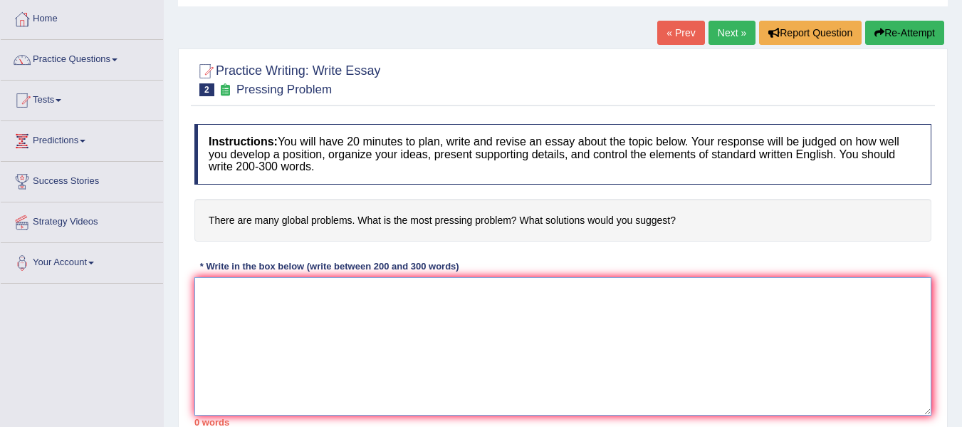
drag, startPoint x: 363, startPoint y: 308, endPoint x: 353, endPoint y: 314, distance: 11.5
click at [363, 307] on textarea at bounding box center [562, 346] width 737 height 138
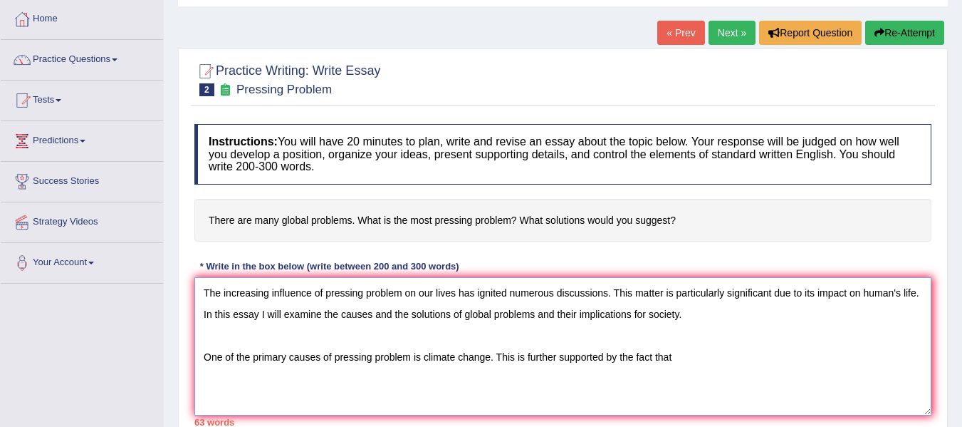
paste textarea "Rising global temperatures, extreme weather events, melting glaciers, and risin…"
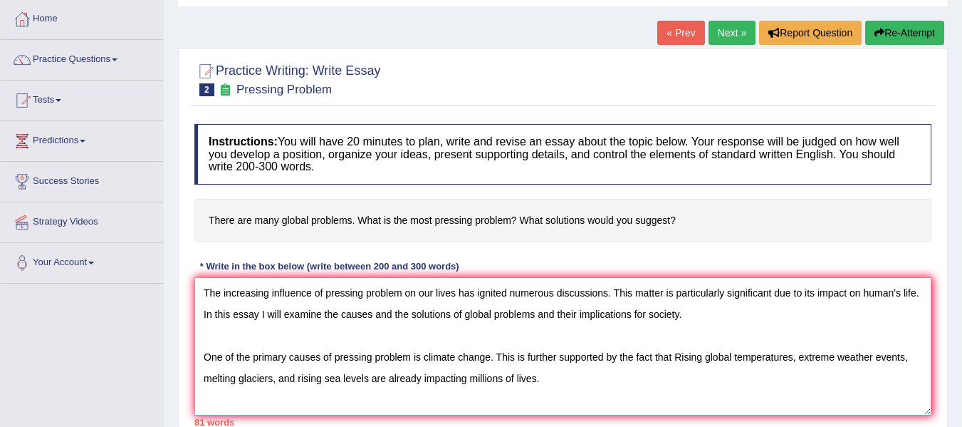
click at [681, 358] on textarea "The increasing influence of pressing problem on our lives has ignited numerous …" at bounding box center [562, 346] width 737 height 138
click at [554, 381] on textarea "The increasing influence of pressing problem on our lives has ignited numerous …" at bounding box center [562, 346] width 737 height 138
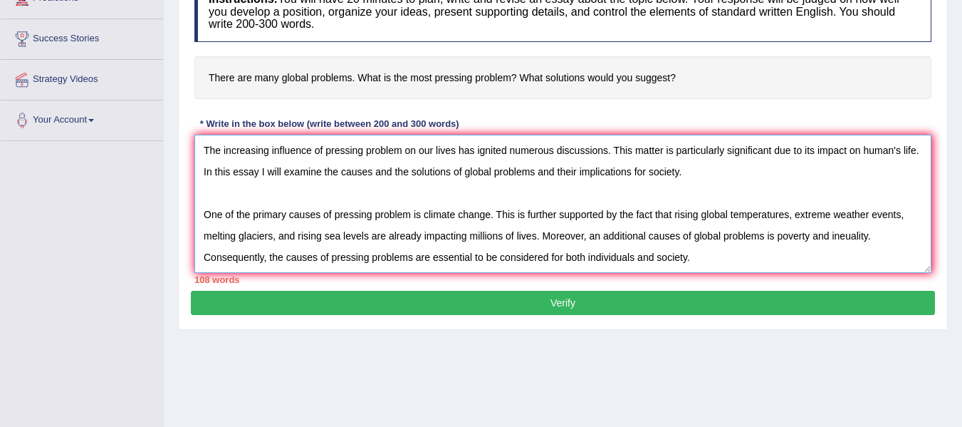
scroll to position [33, 0]
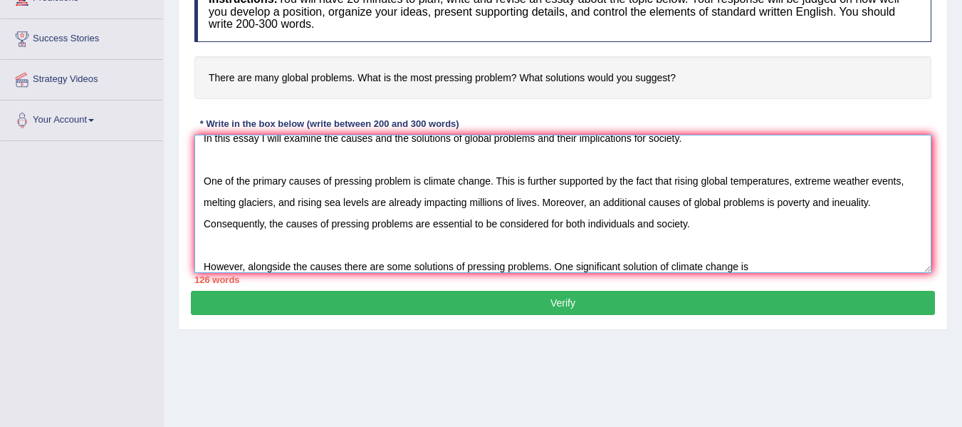
paste textarea "by reducing waste, conserving energy, and adopting sustainable lifestyles."
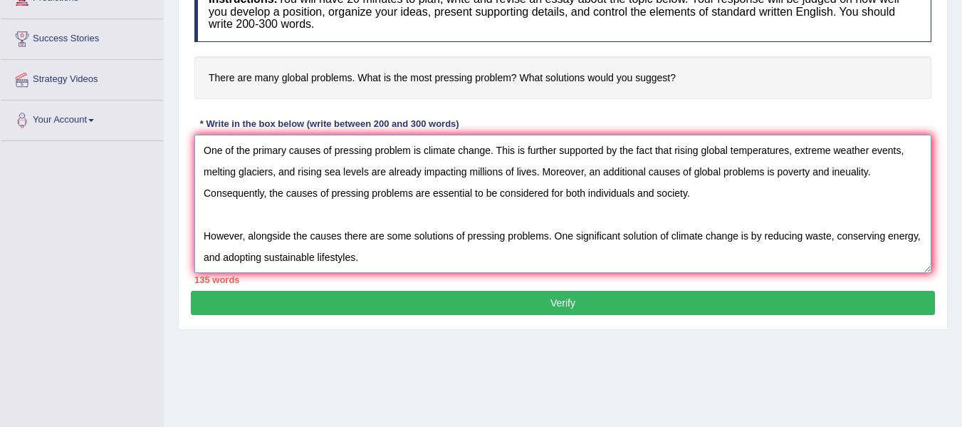
scroll to position [285, 0]
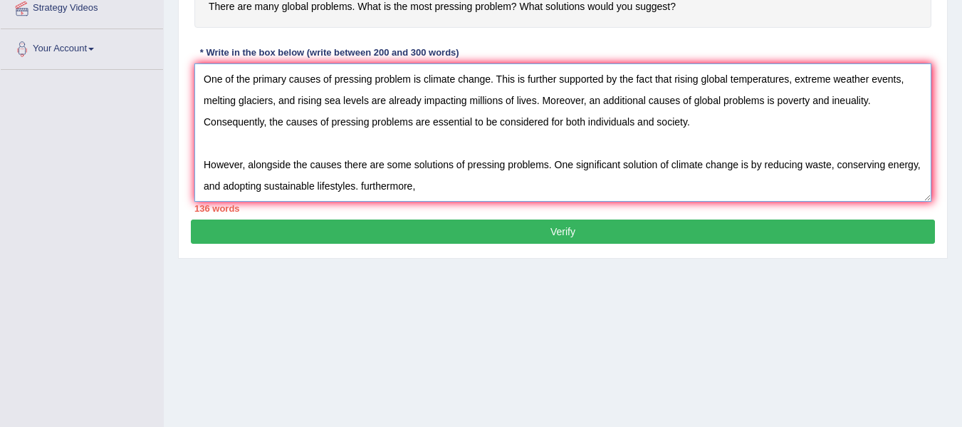
paste textarea "Governments and organizations must invest in education, healthcare, and job cre…"
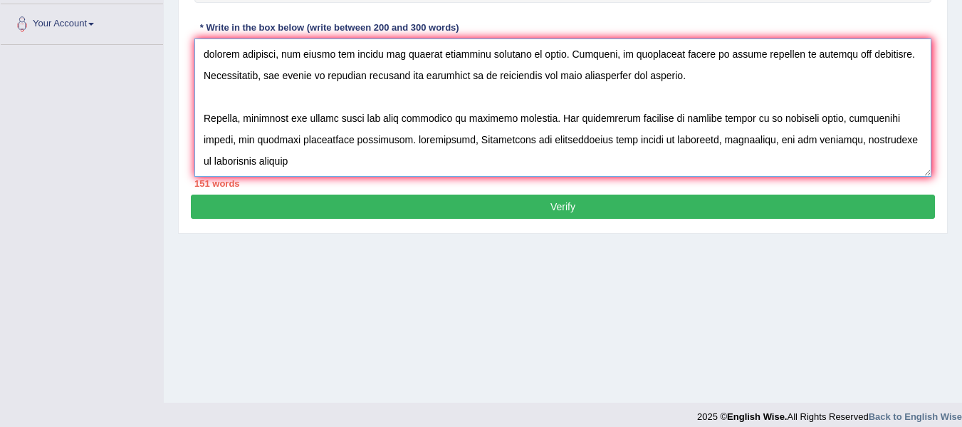
scroll to position [321, 0]
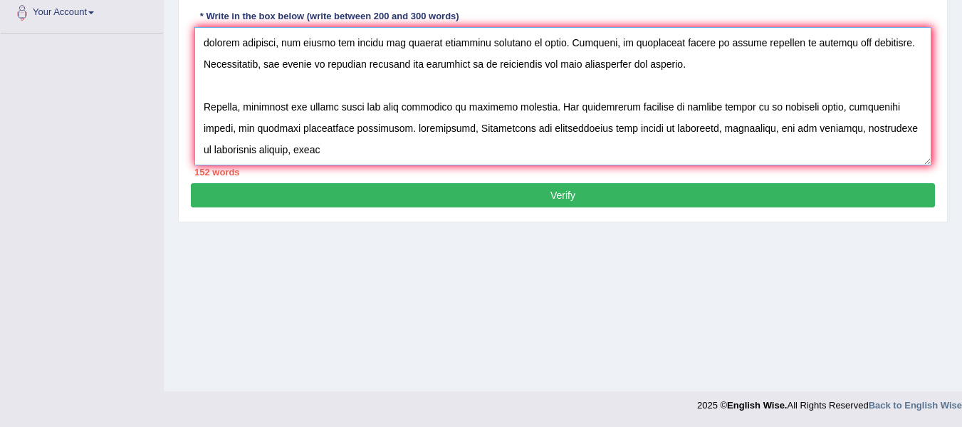
click at [460, 130] on textarea at bounding box center [562, 96] width 737 height 138
click at [398, 125] on textarea at bounding box center [562, 96] width 737 height 138
click at [361, 150] on textarea at bounding box center [562, 96] width 737 height 138
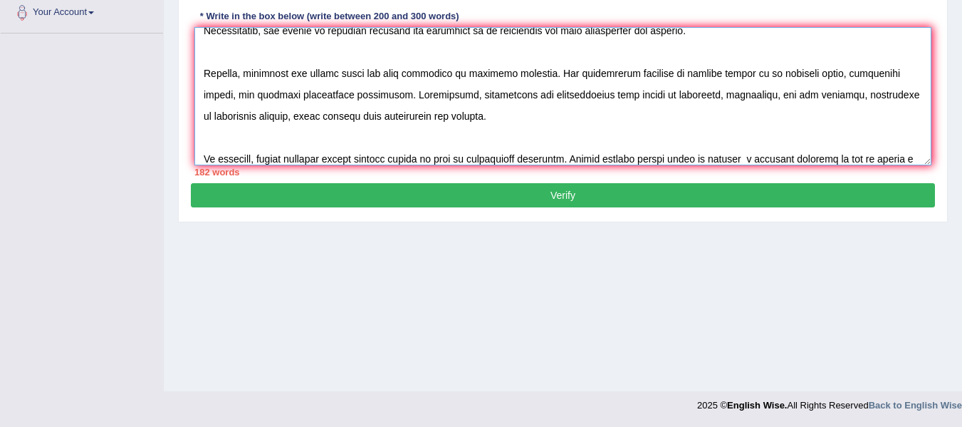
scroll to position [140, 0]
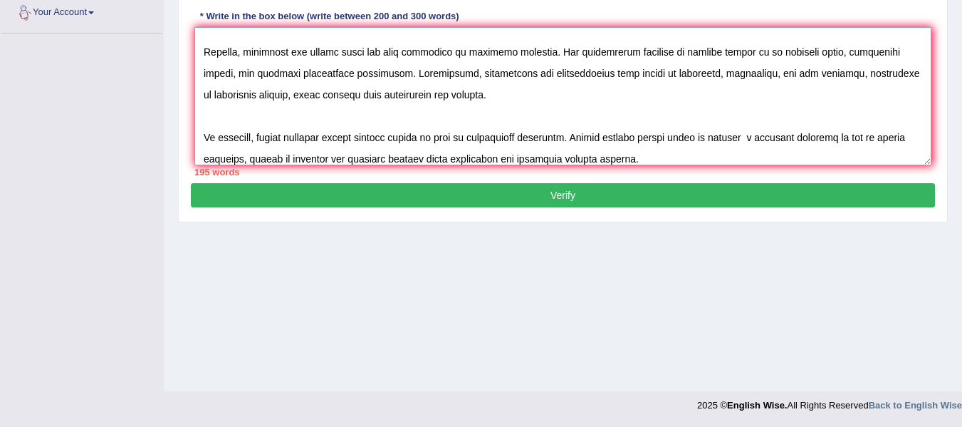
click at [511, 95] on textarea at bounding box center [562, 96] width 737 height 138
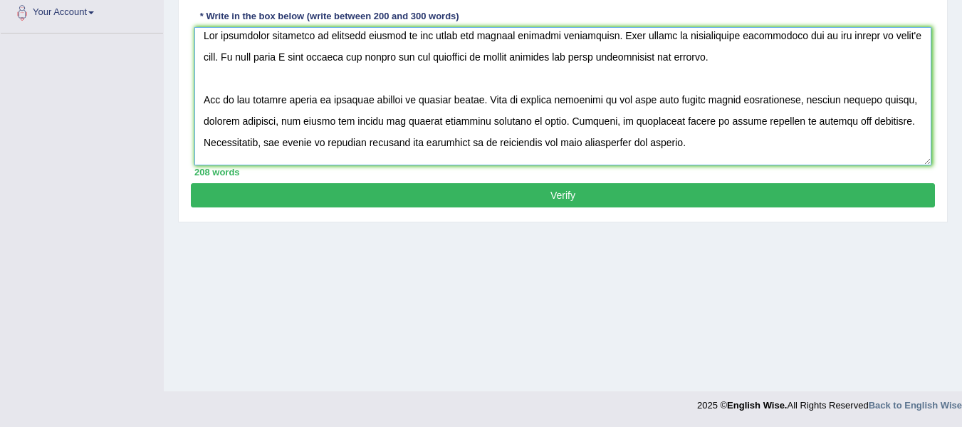
scroll to position [0, 0]
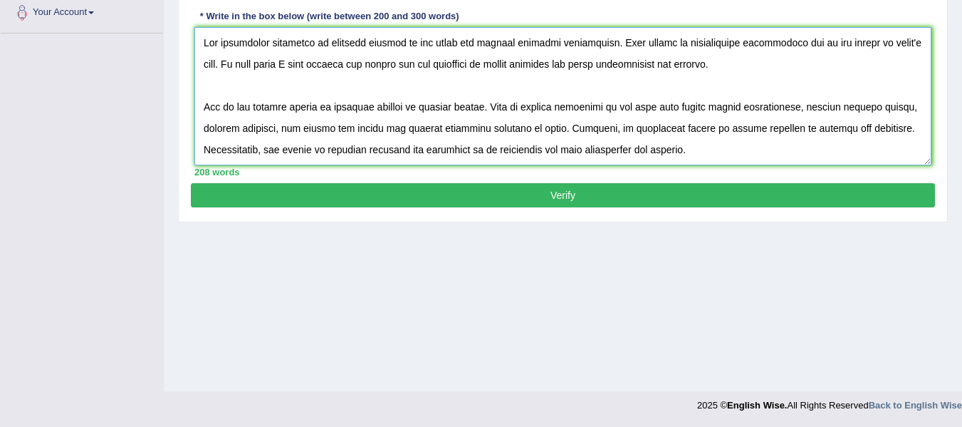
type textarea "The increasing influence of pressing problem on our lives has ignited numerous …"
click at [502, 201] on button "Verify" at bounding box center [563, 195] width 744 height 24
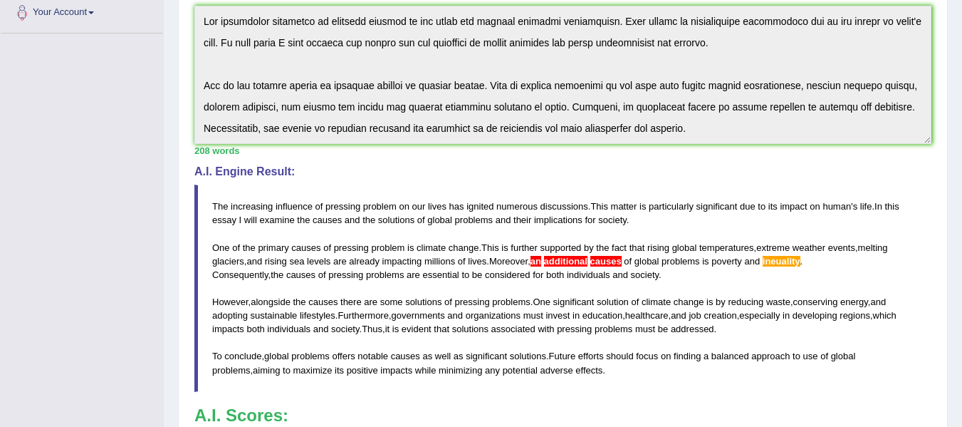
click at [784, 262] on span "ineuality" at bounding box center [782, 261] width 38 height 11
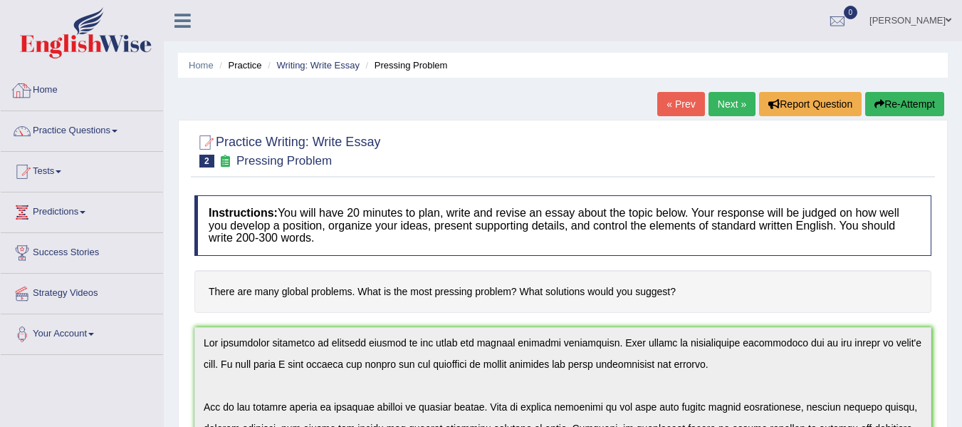
click at [61, 93] on link "Home" at bounding box center [82, 89] width 162 height 36
